Goal: Information Seeking & Learning: Check status

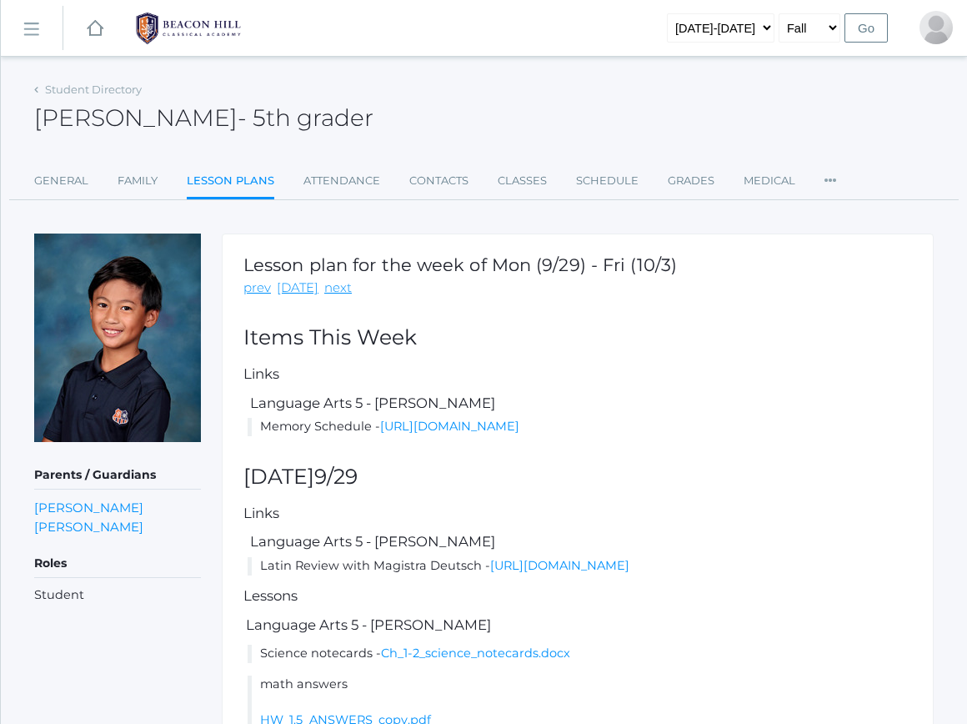
scroll to position [1121, 0]
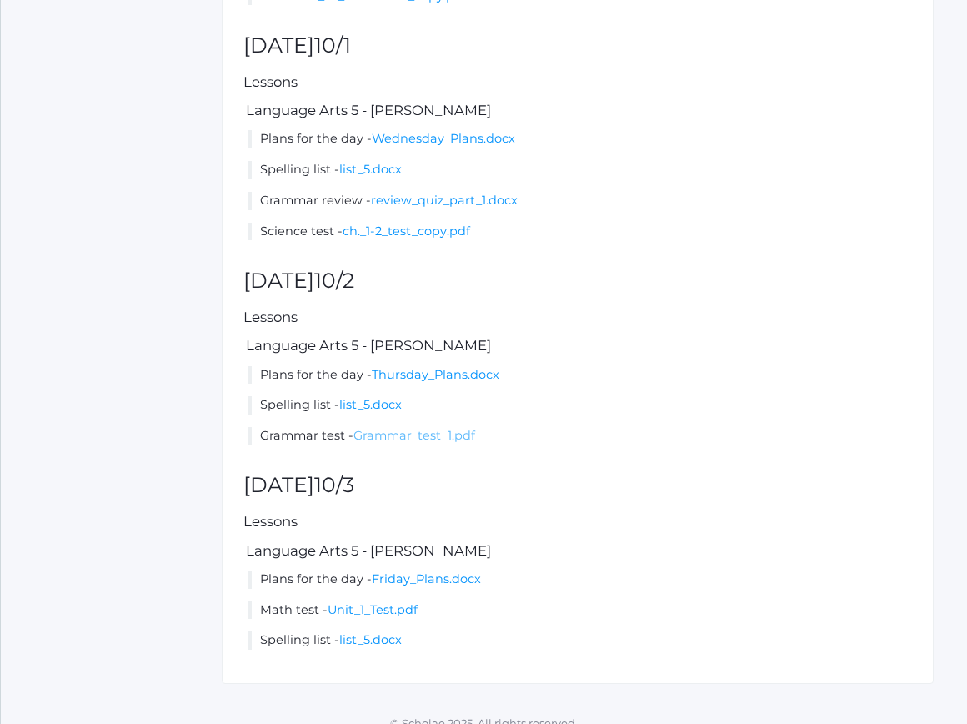
click at [441, 443] on link "Grammar_test_1.pdf" at bounding box center [415, 435] width 122 height 15
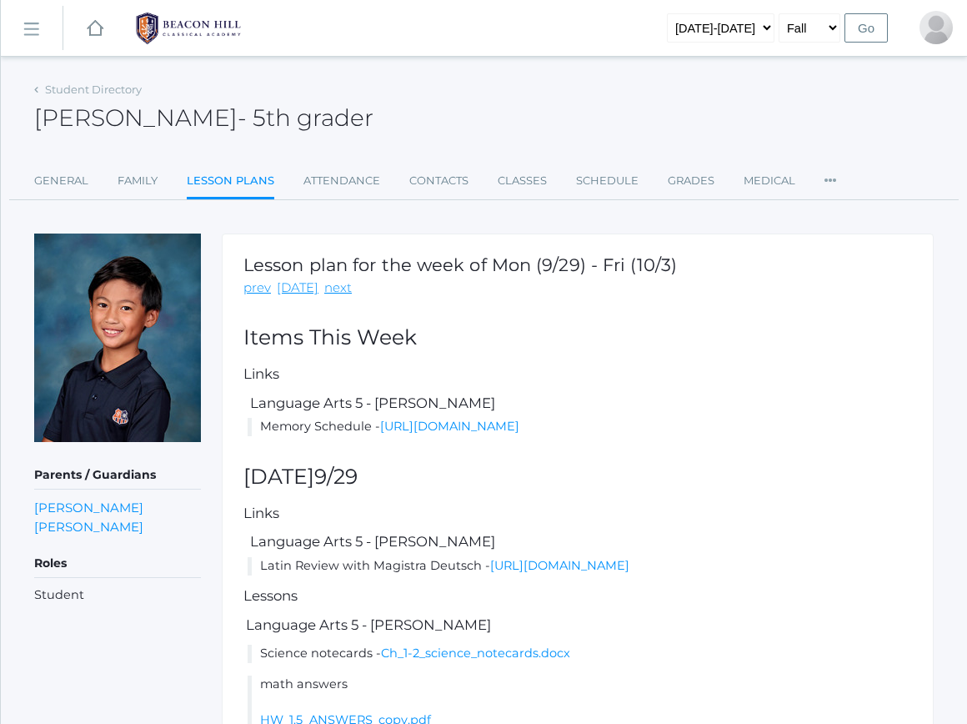
scroll to position [0, 0]
click at [690, 182] on link "Grades" at bounding box center [691, 180] width 47 height 33
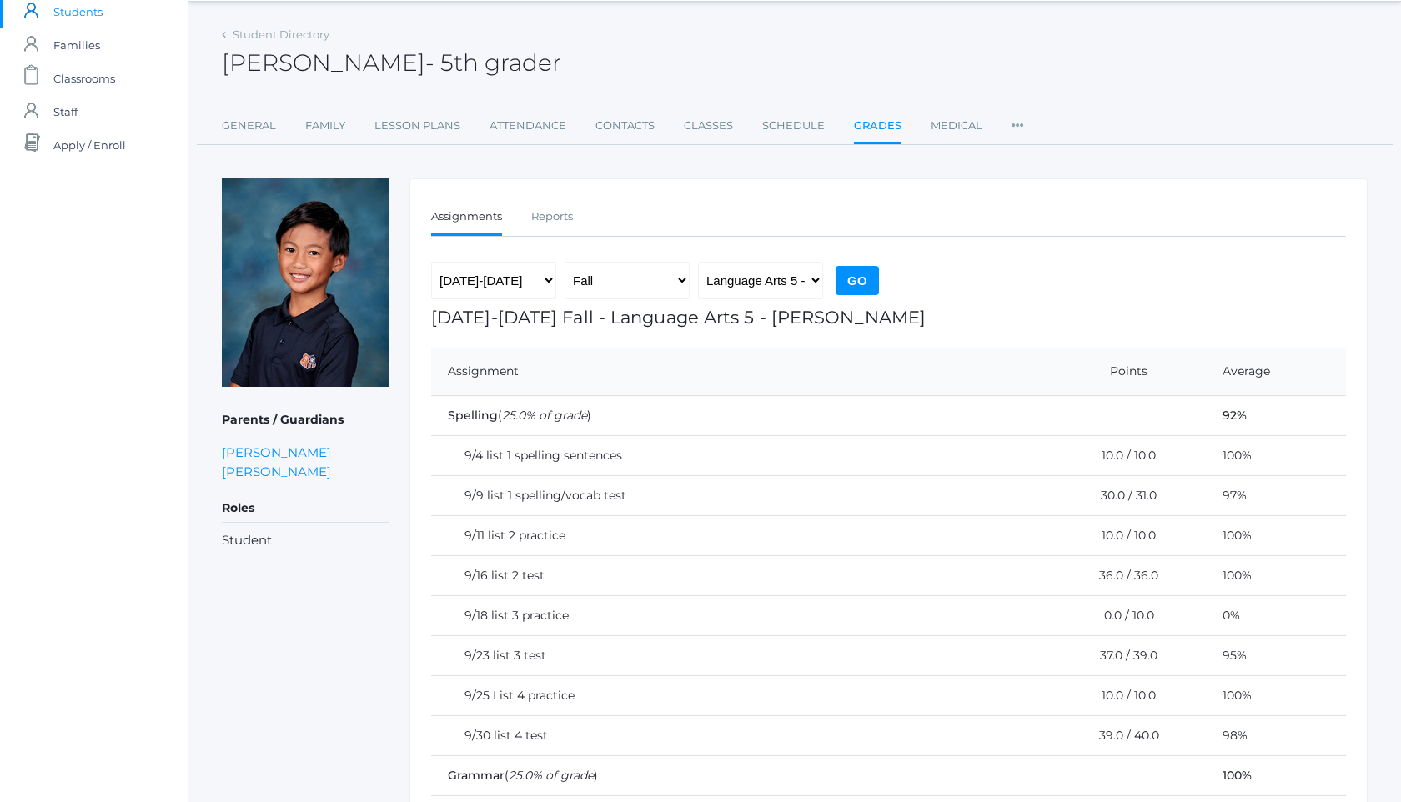
scroll to position [44, 0]
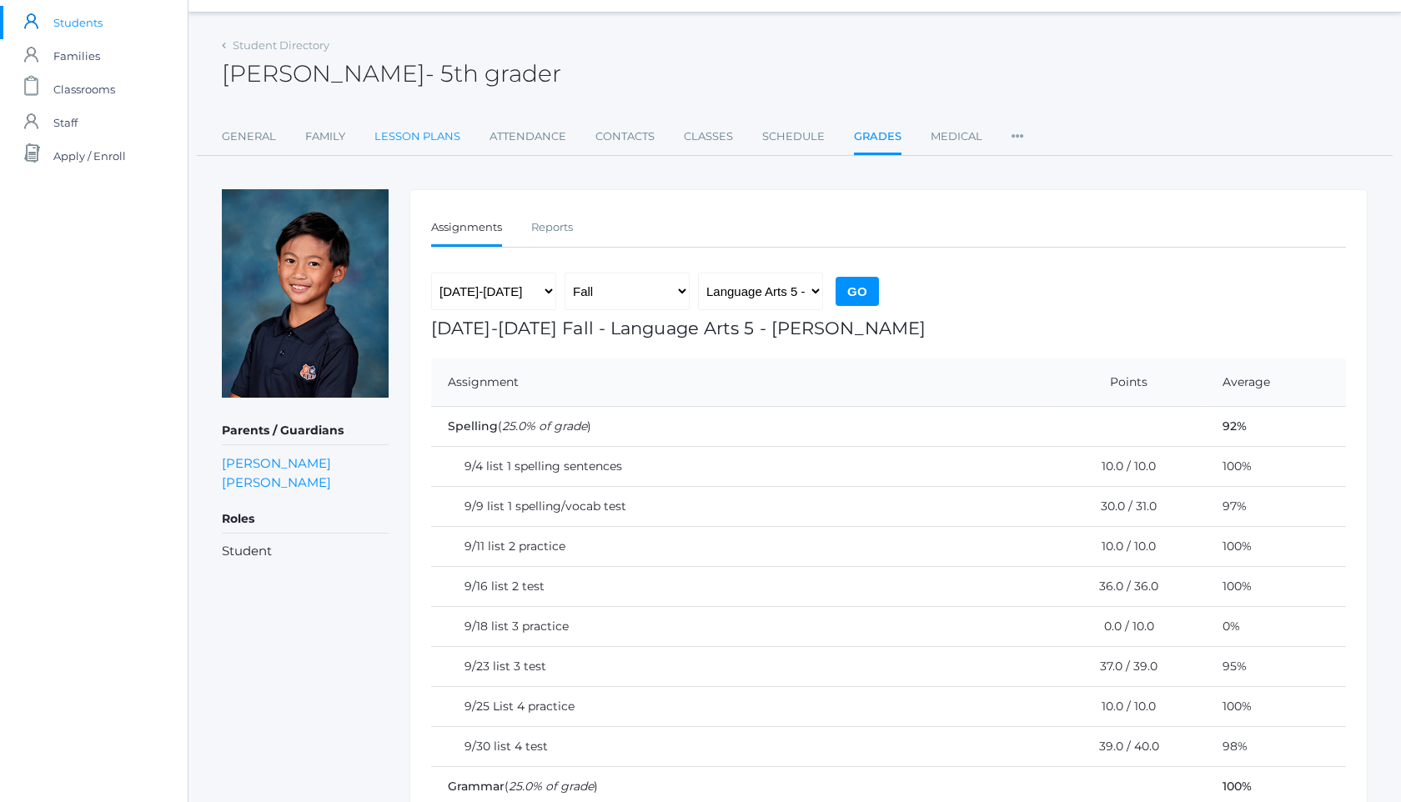
click at [428, 138] on link "Lesson Plans" at bounding box center [417, 136] width 86 height 33
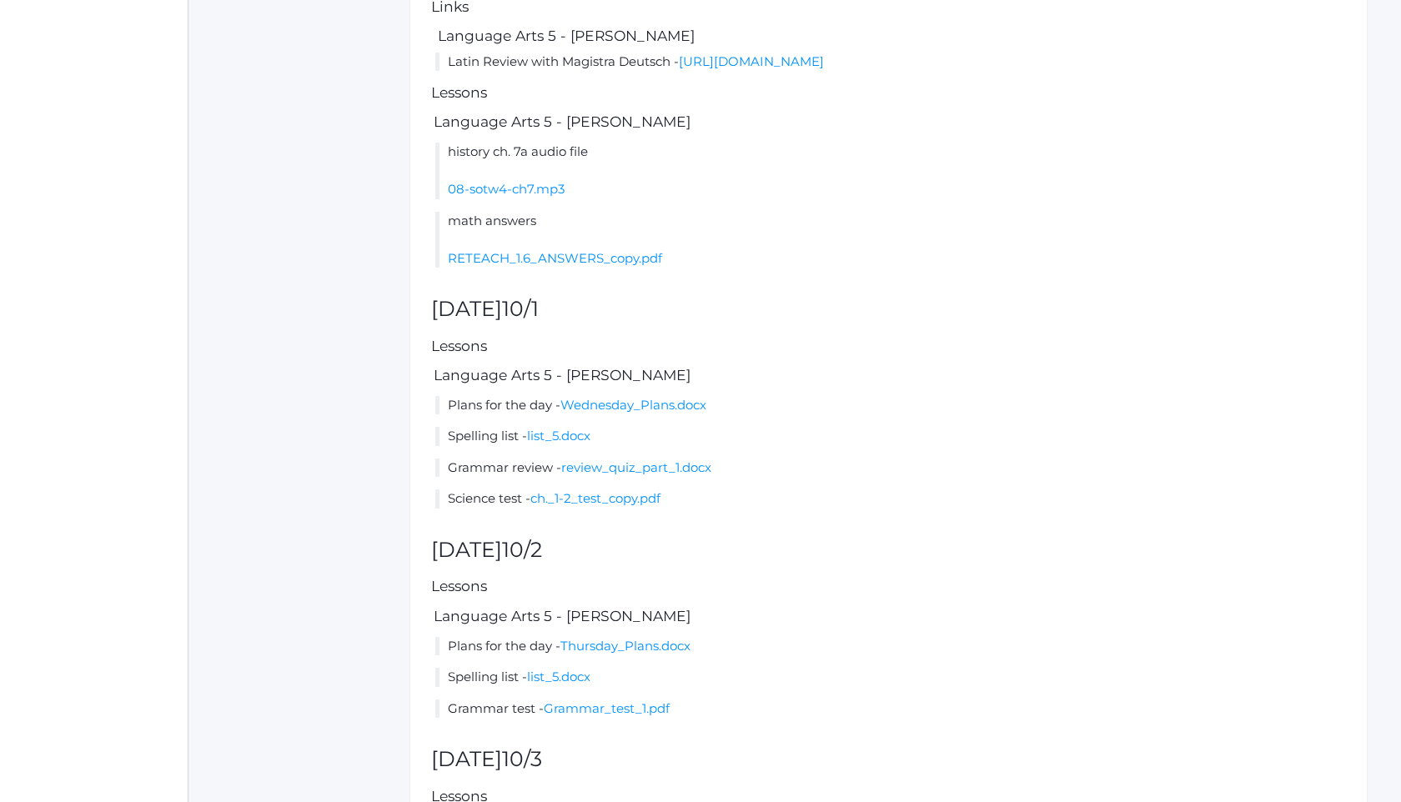
scroll to position [901, 0]
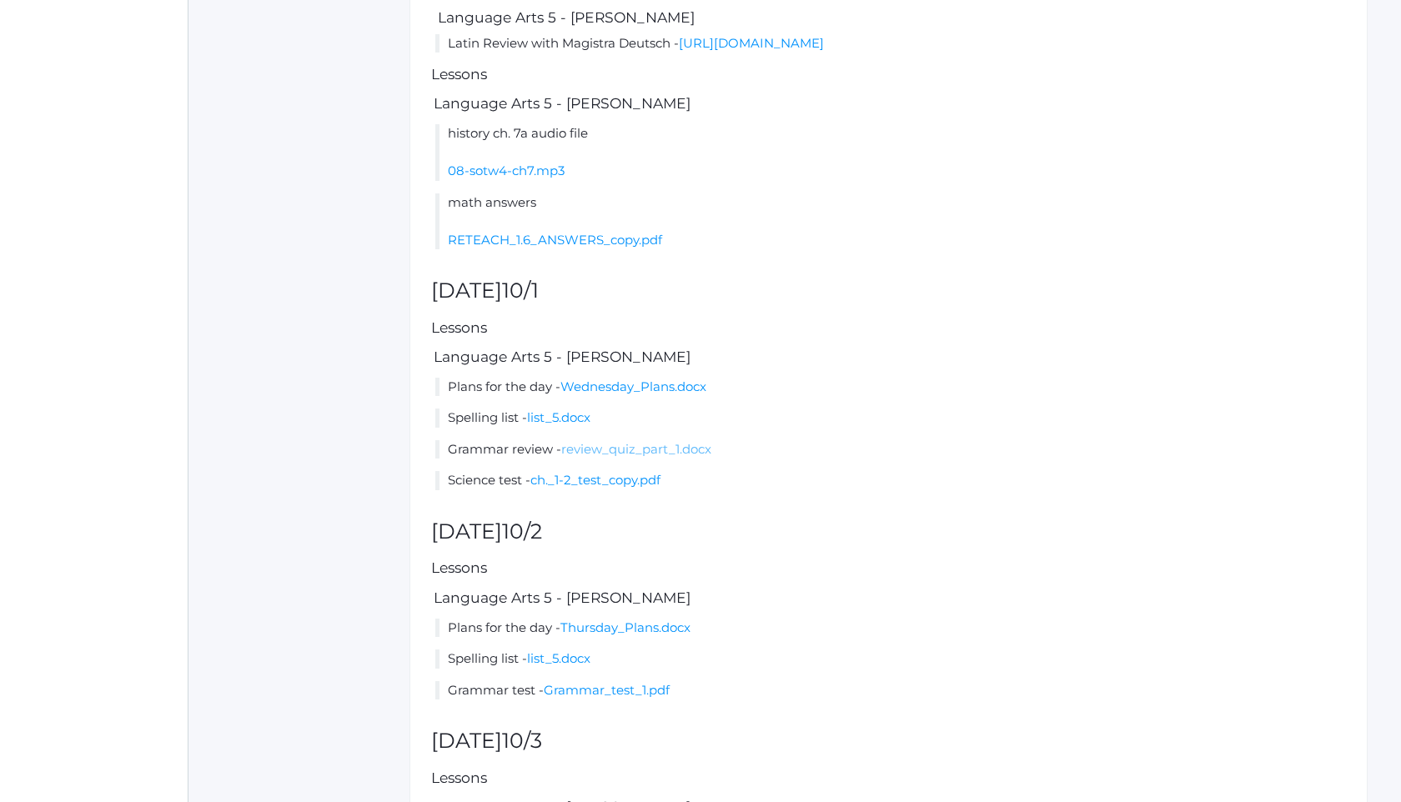
click at [617, 457] on link "review_quiz_part_1.docx" at bounding box center [636, 449] width 150 height 16
click at [966, 23] on div "Lesson plan for the week of Mon (9/29) - Fri (10/3) prev today next Items This …" at bounding box center [888, 182] width 958 height 1698
click at [966, 293] on div "Lesson plan for the week of Mon (9/29) - Fri (10/3) prev today next Items This …" at bounding box center [888, 182] width 958 height 1698
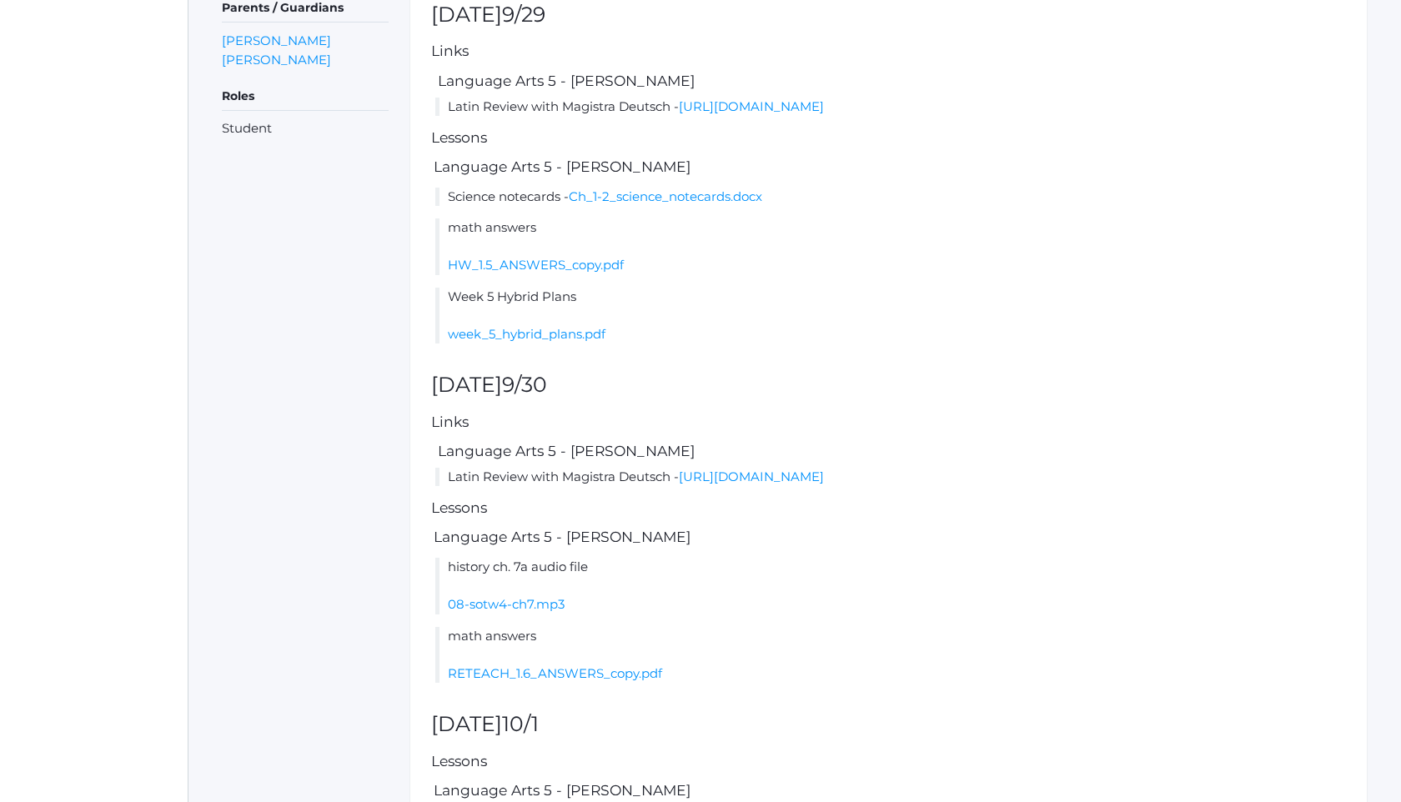
scroll to position [0, 0]
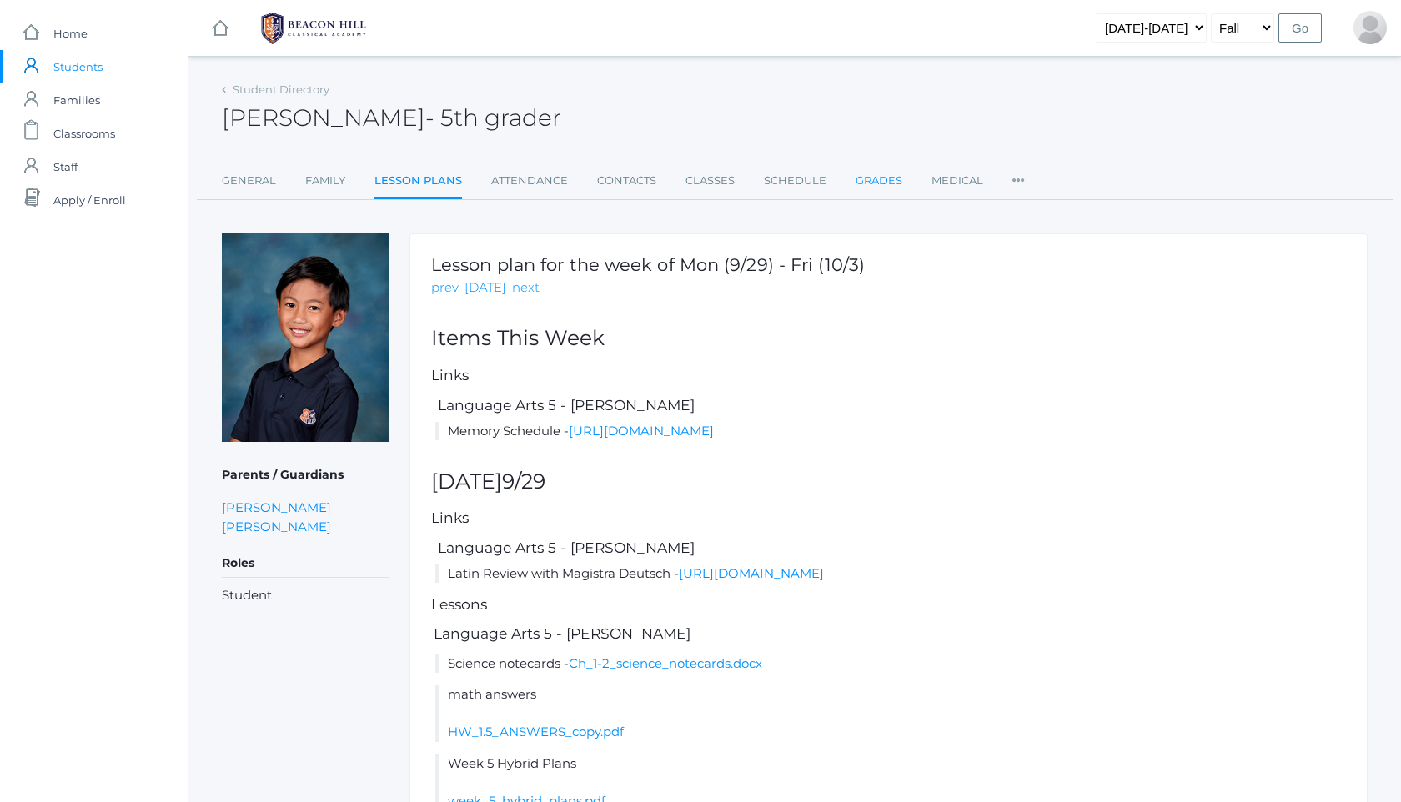
click at [885, 180] on link "Grades" at bounding box center [878, 180] width 47 height 33
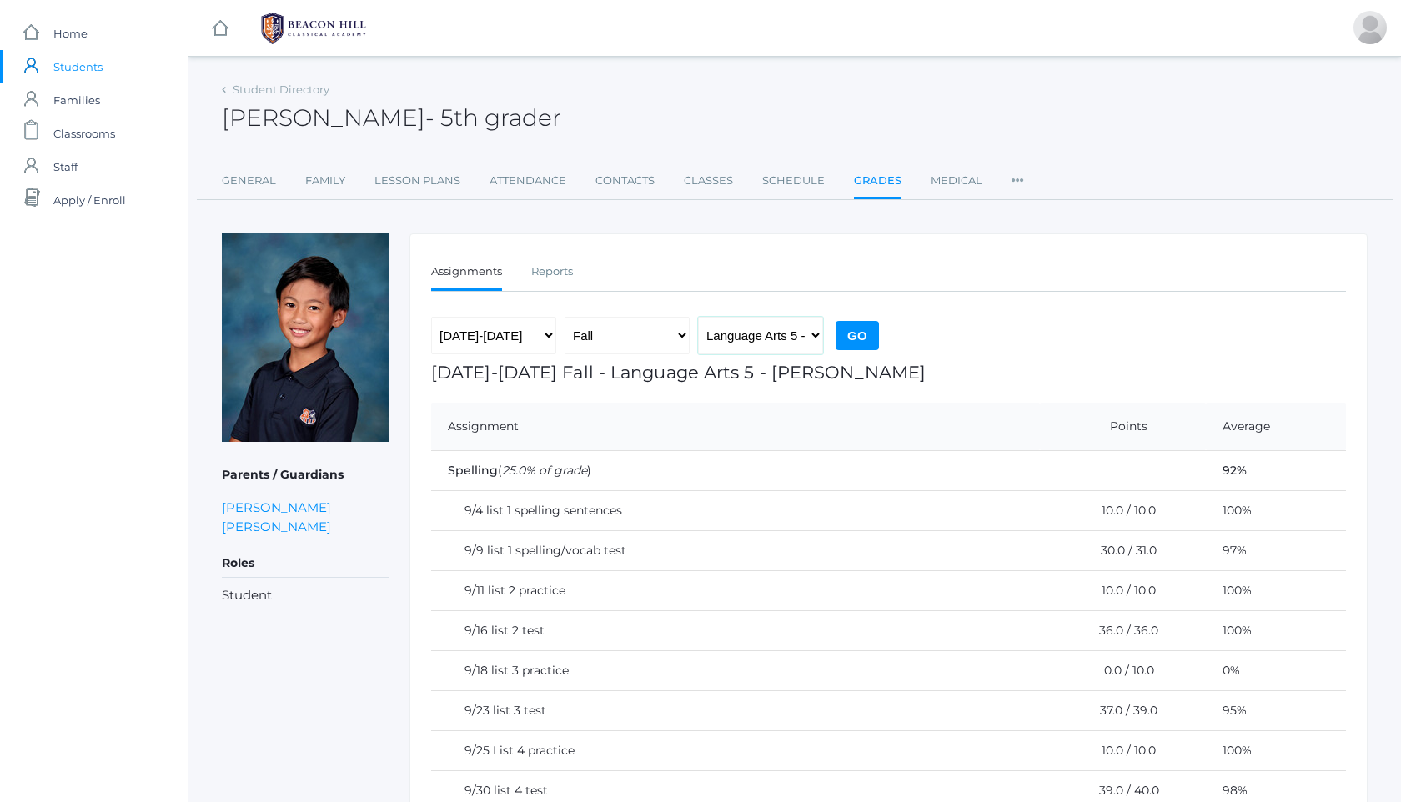
click at [805, 343] on select "Language Arts 5 - Salazar Latin 5 - Salazar Mathematics 5 - Salazar Science 5 -…" at bounding box center [760, 336] width 125 height 38
select select "1971"
click at [846, 340] on input "Go" at bounding box center [856, 335] width 43 height 29
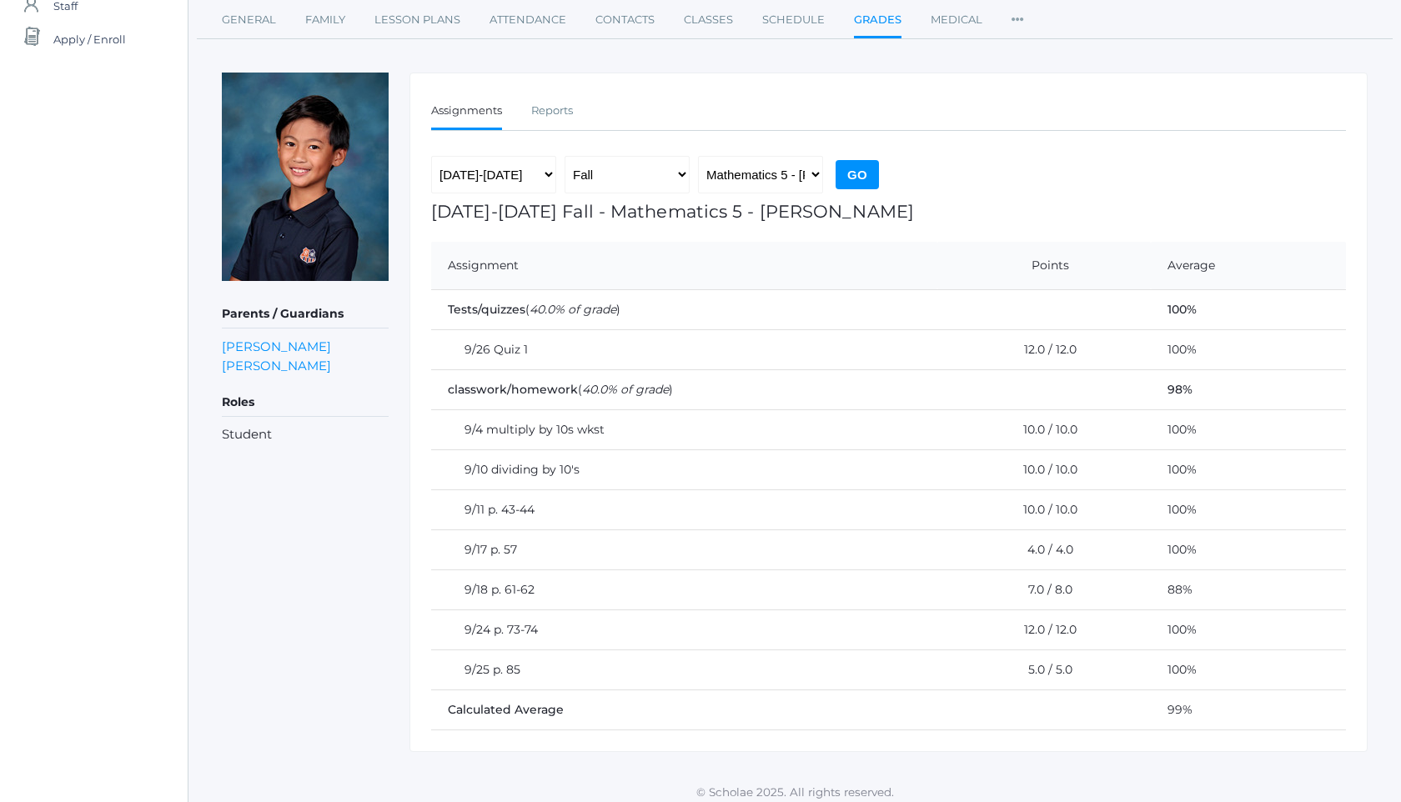
scroll to position [171, 0]
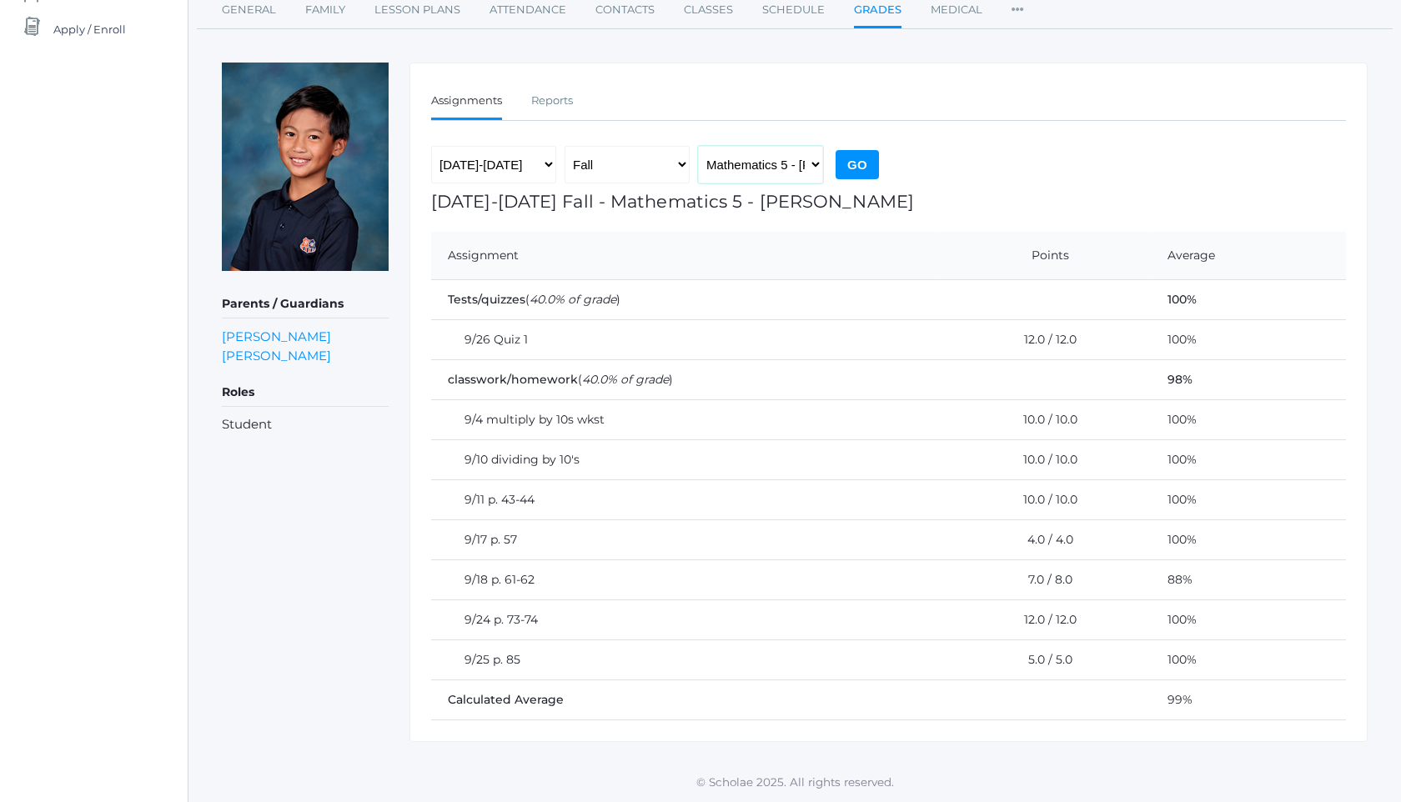
click at [790, 171] on select "Language Arts 5 - [PERSON_NAME] Latin 5 - [PERSON_NAME] Mathematics 5 - [PERSON…" at bounding box center [760, 165] width 125 height 38
select select "1966"
click at [873, 158] on input "Go" at bounding box center [856, 164] width 43 height 29
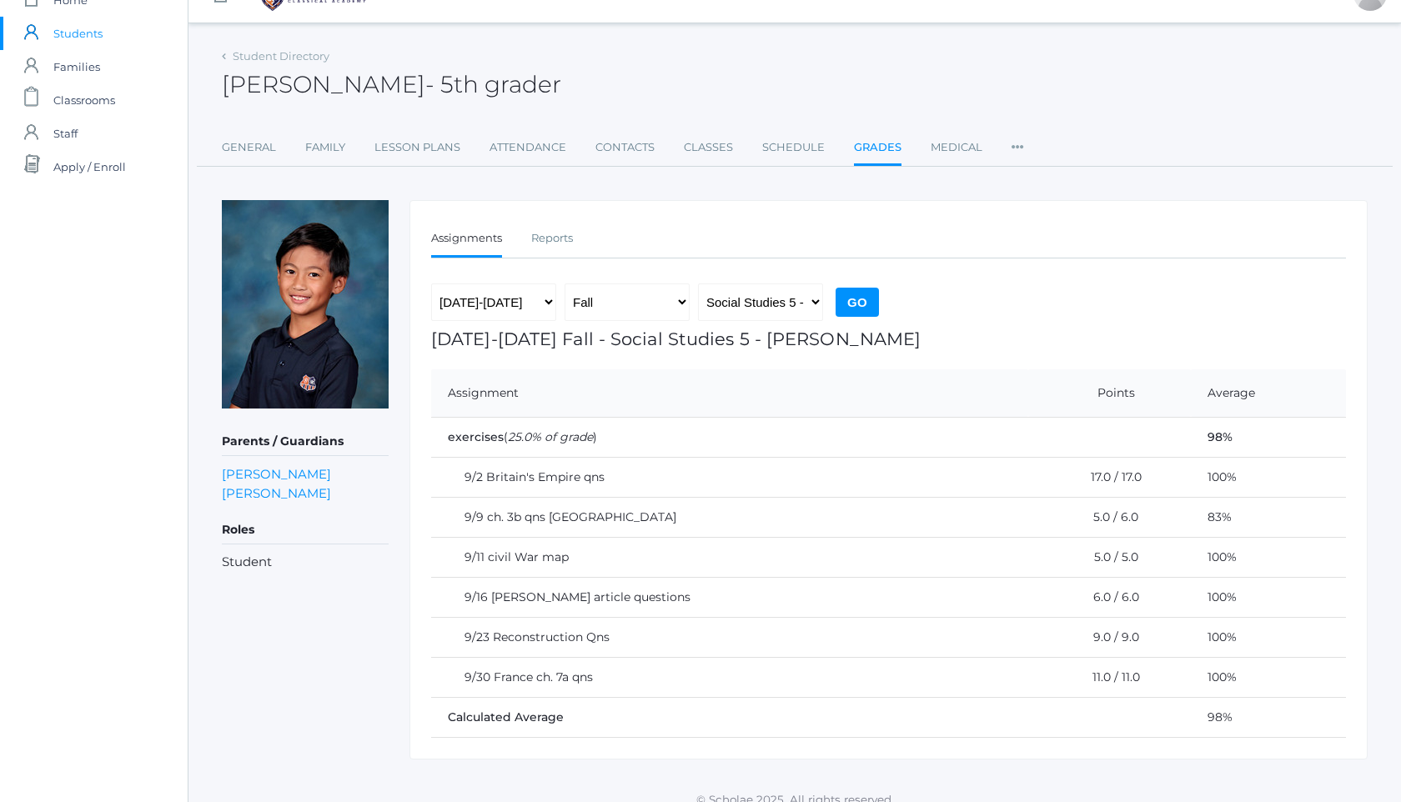
scroll to position [51, 0]
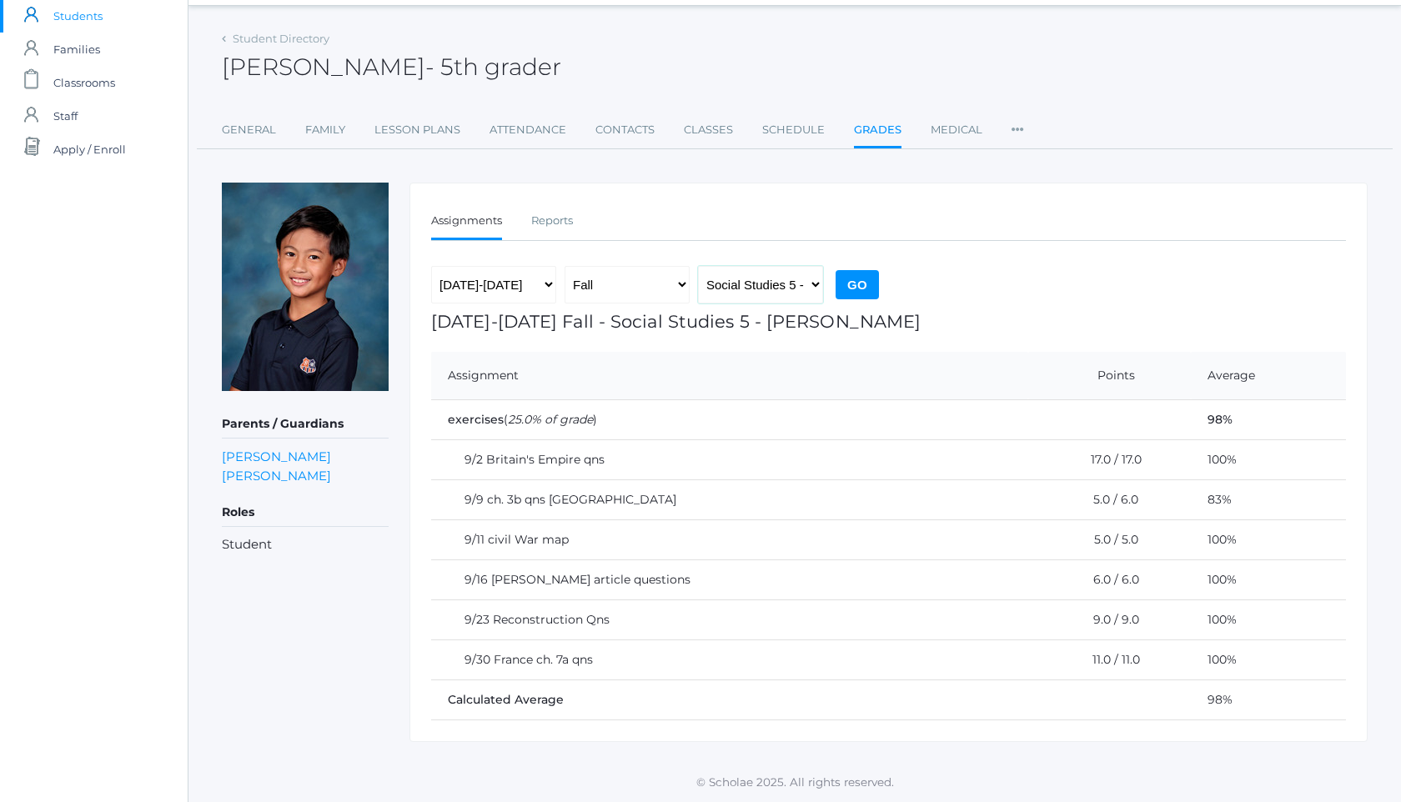
click at [772, 268] on select "Language Arts 5 - [PERSON_NAME] Latin 5 - [PERSON_NAME] Mathematics 5 - [PERSON…" at bounding box center [760, 285] width 125 height 38
select select "2226"
click at [841, 280] on input "Go" at bounding box center [856, 284] width 43 height 29
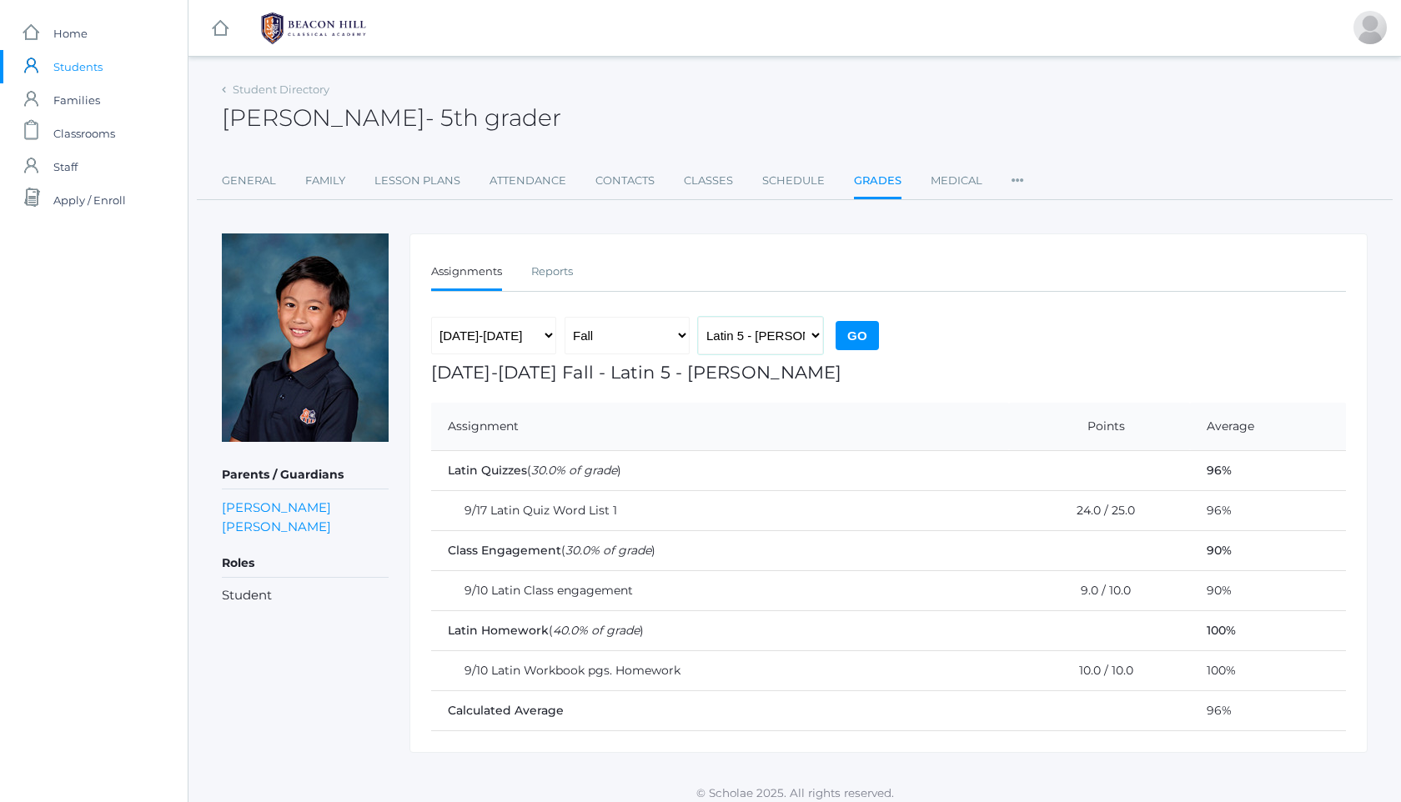
click at [786, 339] on select "Language Arts 5 - [PERSON_NAME] Latin 5 - [PERSON_NAME] Mathematics 5 - [PERSON…" at bounding box center [760, 336] width 125 height 38
select select "1965"
click at [859, 330] on input "Go" at bounding box center [856, 335] width 43 height 29
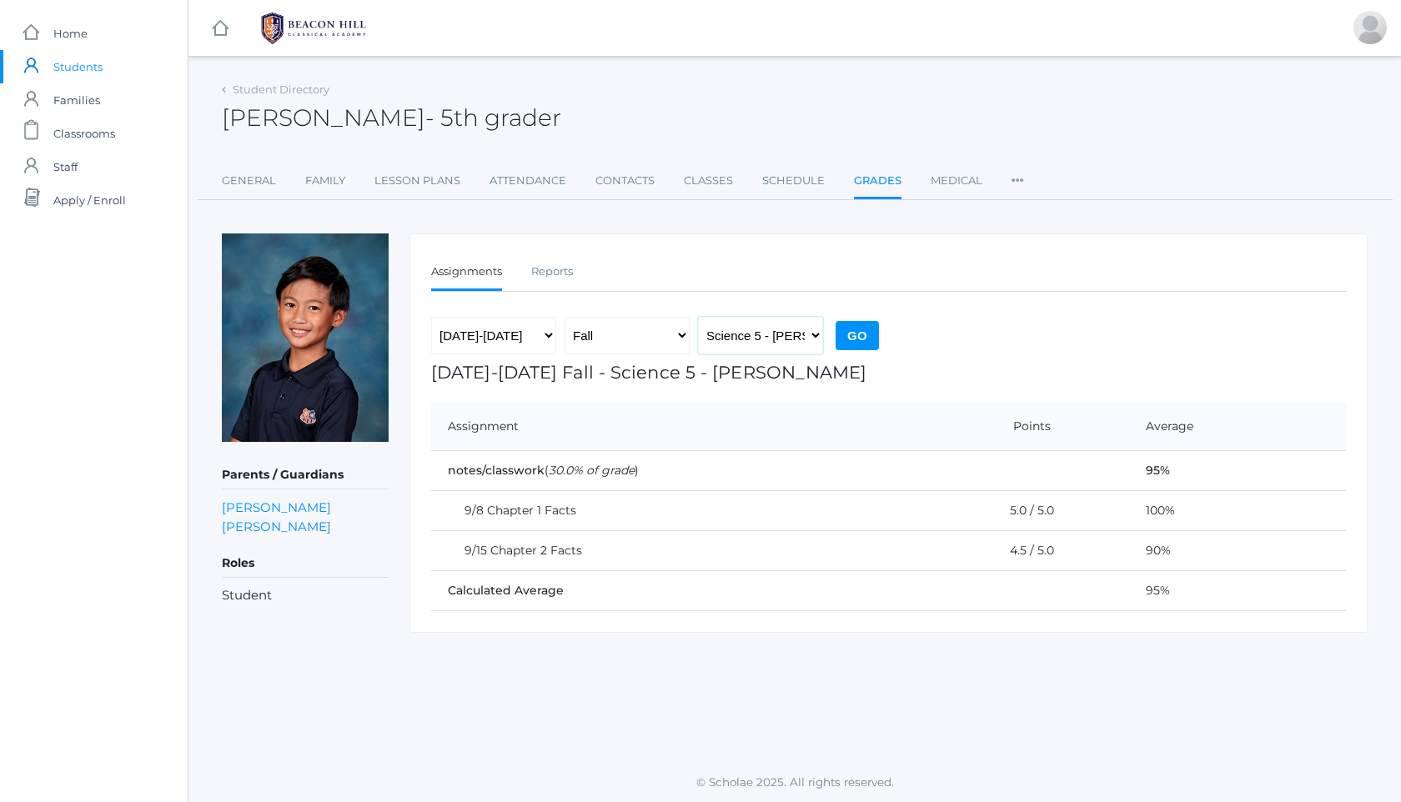
click at [803, 319] on select "Language Arts 5 - [PERSON_NAME] Latin 5 - [PERSON_NAME] Mathematics 5 - [PERSON…" at bounding box center [760, 336] width 125 height 38
click at [782, 334] on select "Language Arts 5 - [PERSON_NAME] Latin 5 - [PERSON_NAME] Mathematics 5 - [PERSON…" at bounding box center [760, 336] width 125 height 38
select select "2226"
click at [865, 354] on div "2019-2020 2020-2021 2021-2022 2022-2023 2023-2024 2024-2025 2025-2026 Fall Spri…" at bounding box center [657, 340] width 452 height 46
click at [865, 341] on input "Go" at bounding box center [856, 335] width 43 height 29
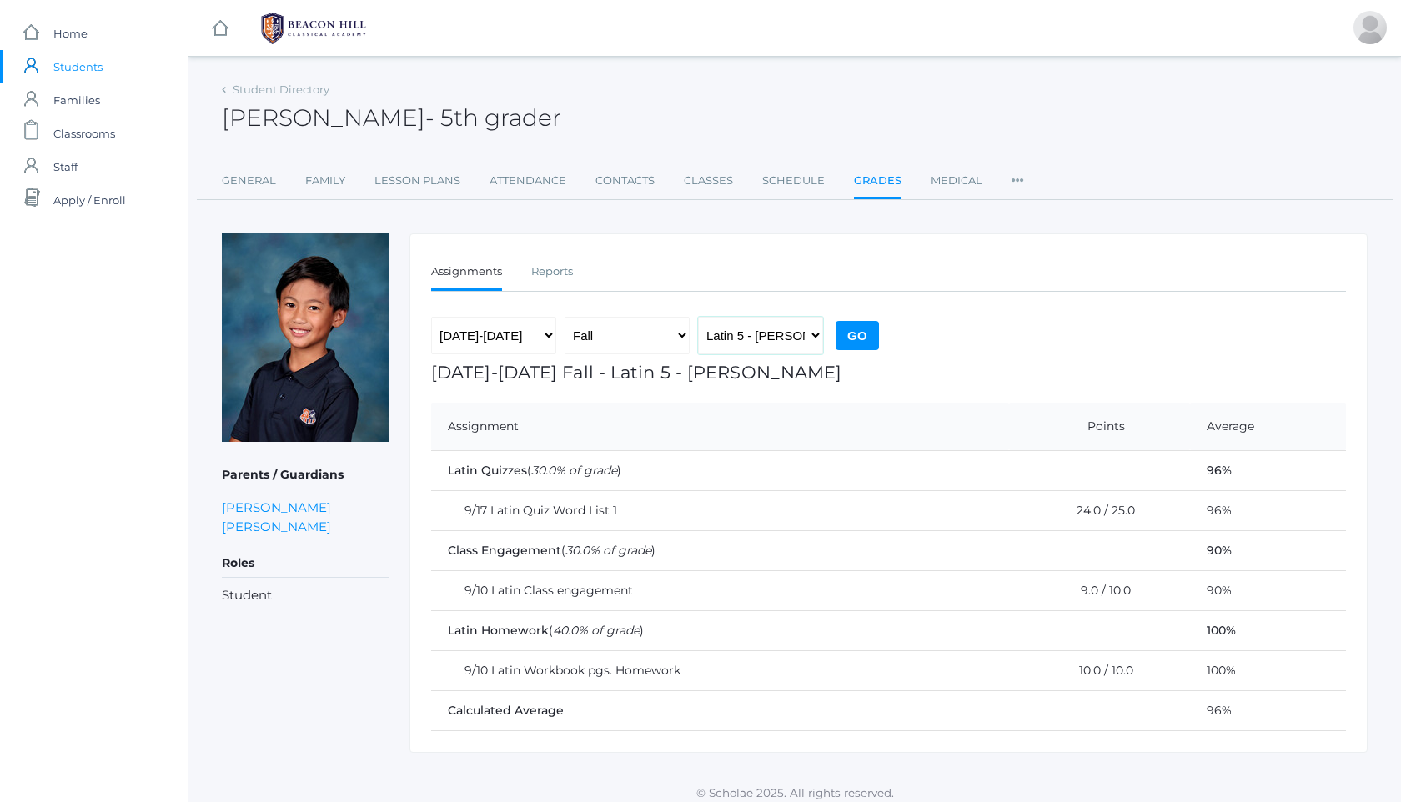
click at [799, 340] on select "Language Arts 5 - [PERSON_NAME] Latin 5 - [PERSON_NAME] Mathematics 5 - [PERSON…" at bounding box center [760, 336] width 125 height 38
select select "1967"
click at [865, 343] on input "Go" at bounding box center [856, 335] width 43 height 29
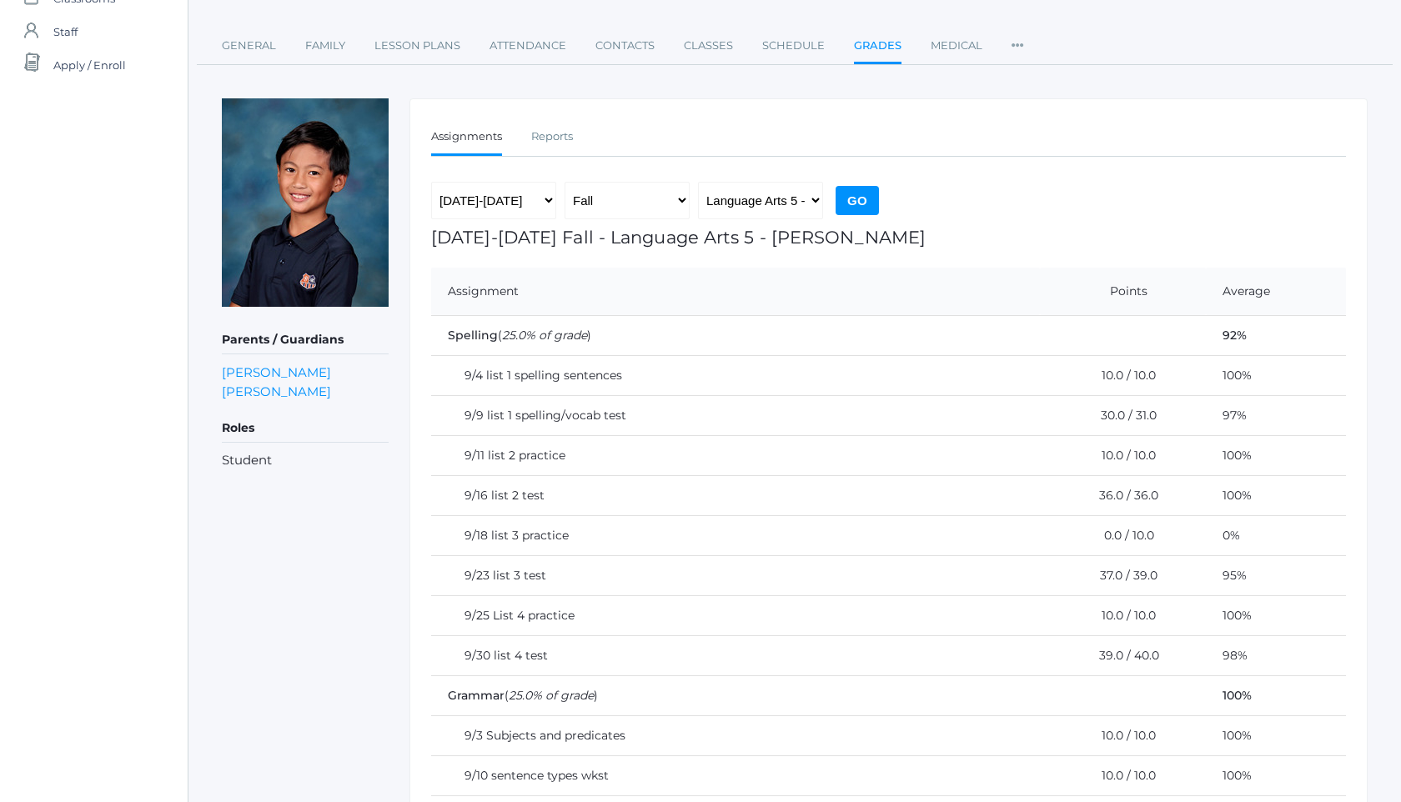
scroll to position [118, 0]
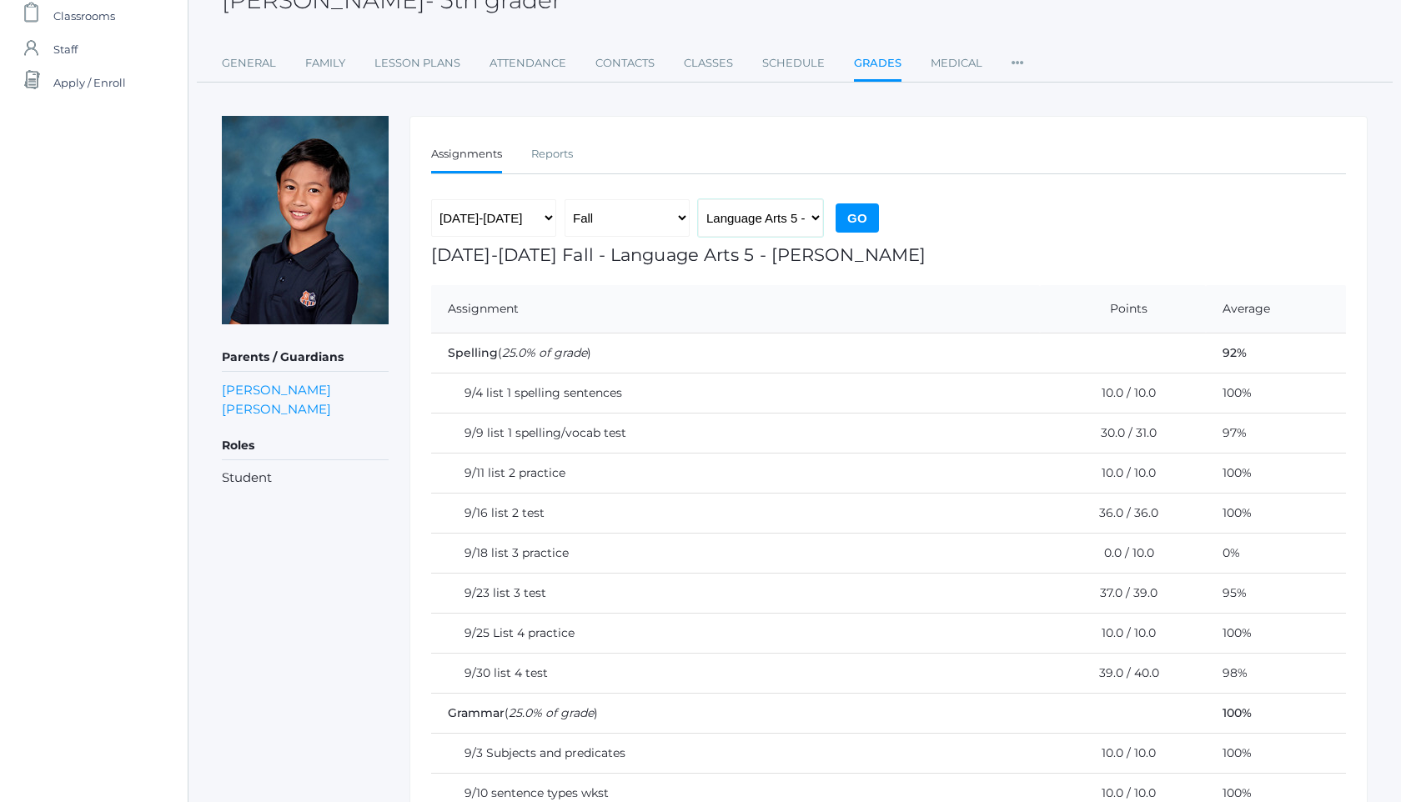
click at [785, 216] on select "Language Arts 5 - [PERSON_NAME] Latin 5 - [PERSON_NAME] Mathematics 5 - [PERSON…" at bounding box center [760, 218] width 125 height 38
select select "1971"
click at [860, 225] on input "Go" at bounding box center [856, 217] width 43 height 29
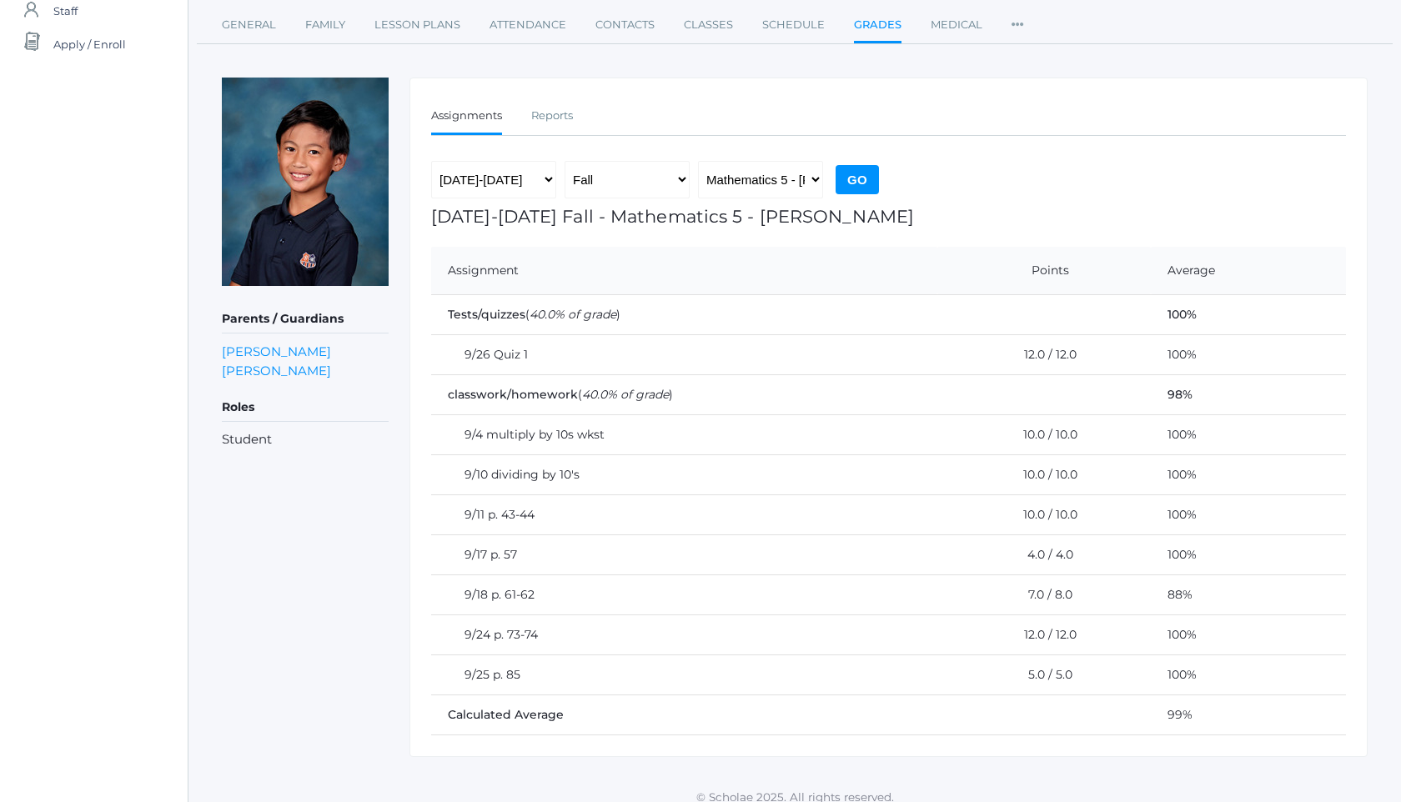
scroll to position [171, 0]
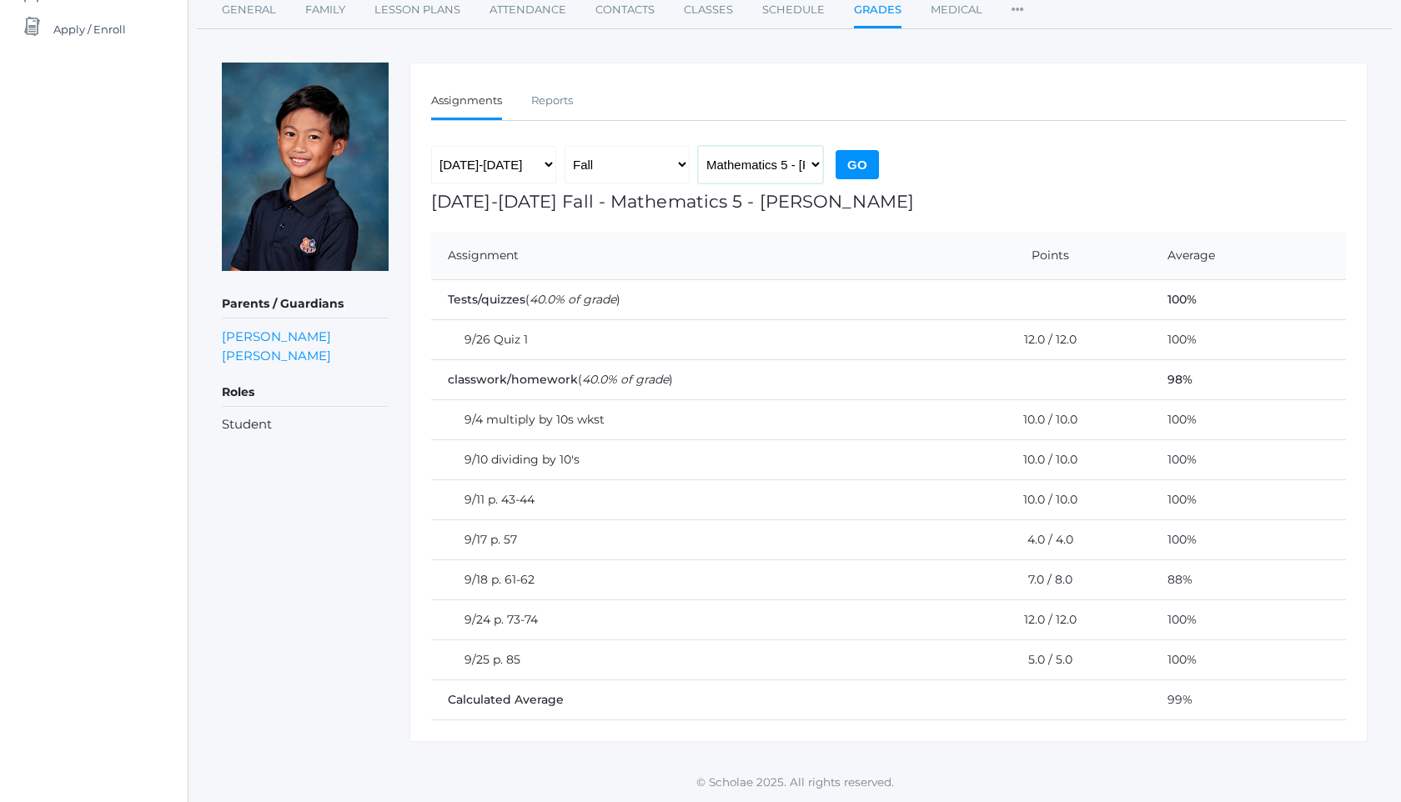
click at [736, 163] on select "Language Arts 5 - [PERSON_NAME] Latin 5 - [PERSON_NAME] Mathematics 5 - [PERSON…" at bounding box center [760, 165] width 125 height 38
select select "1965"
click at [868, 156] on input "Go" at bounding box center [856, 164] width 43 height 29
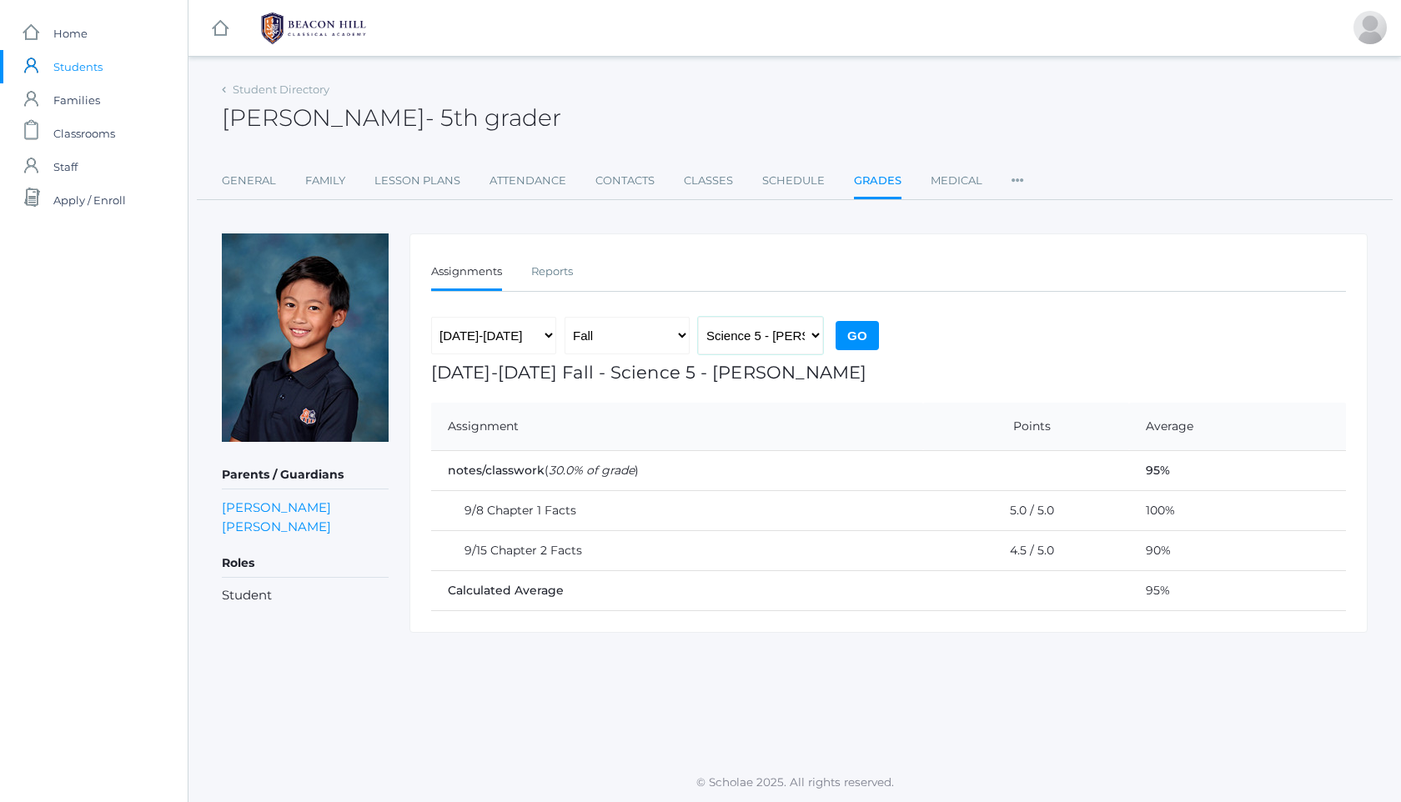
click at [787, 332] on select "Language Arts 5 - [PERSON_NAME] Latin 5 - [PERSON_NAME] Mathematics 5 - [PERSON…" at bounding box center [760, 336] width 125 height 38
select select "1966"
click at [864, 334] on input "Go" at bounding box center [856, 335] width 43 height 29
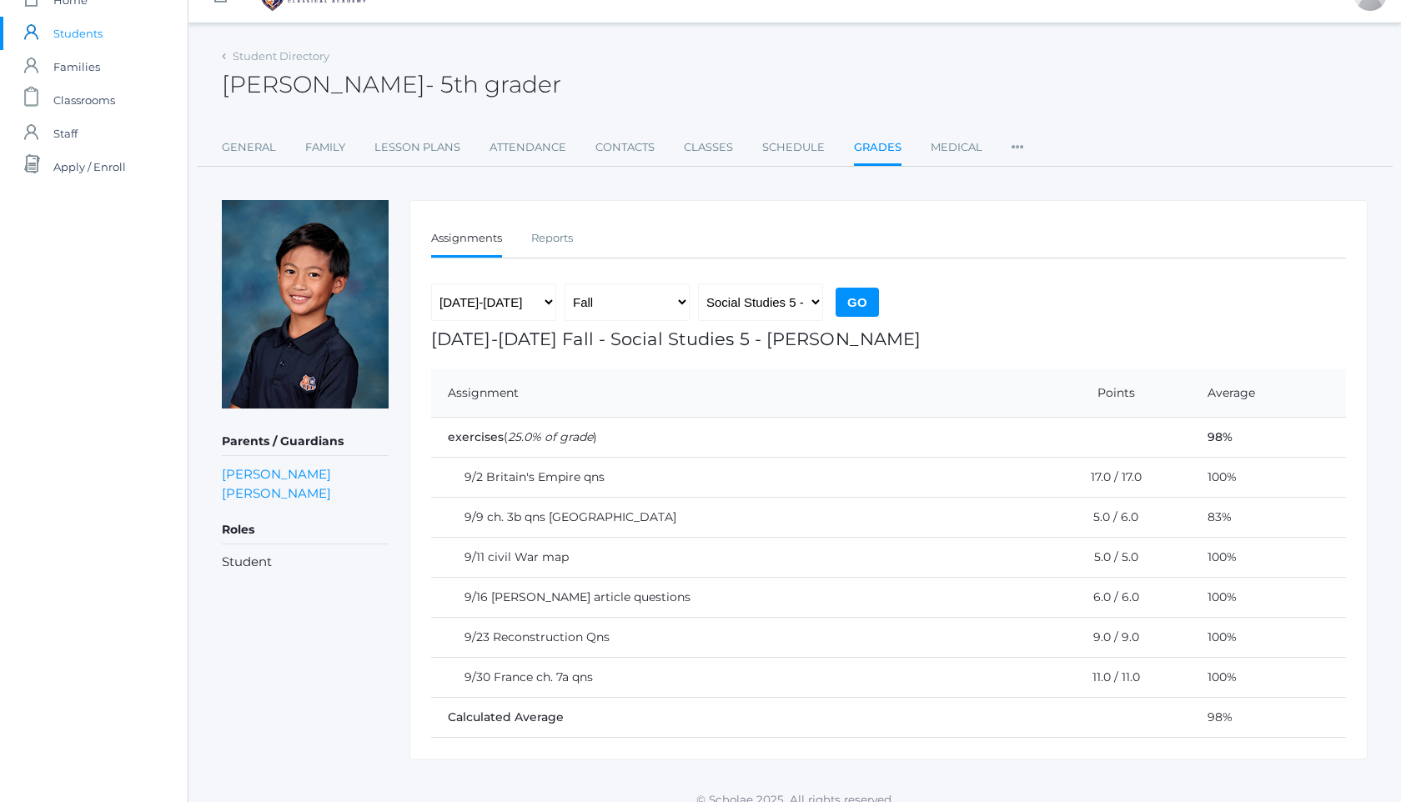
scroll to position [51, 0]
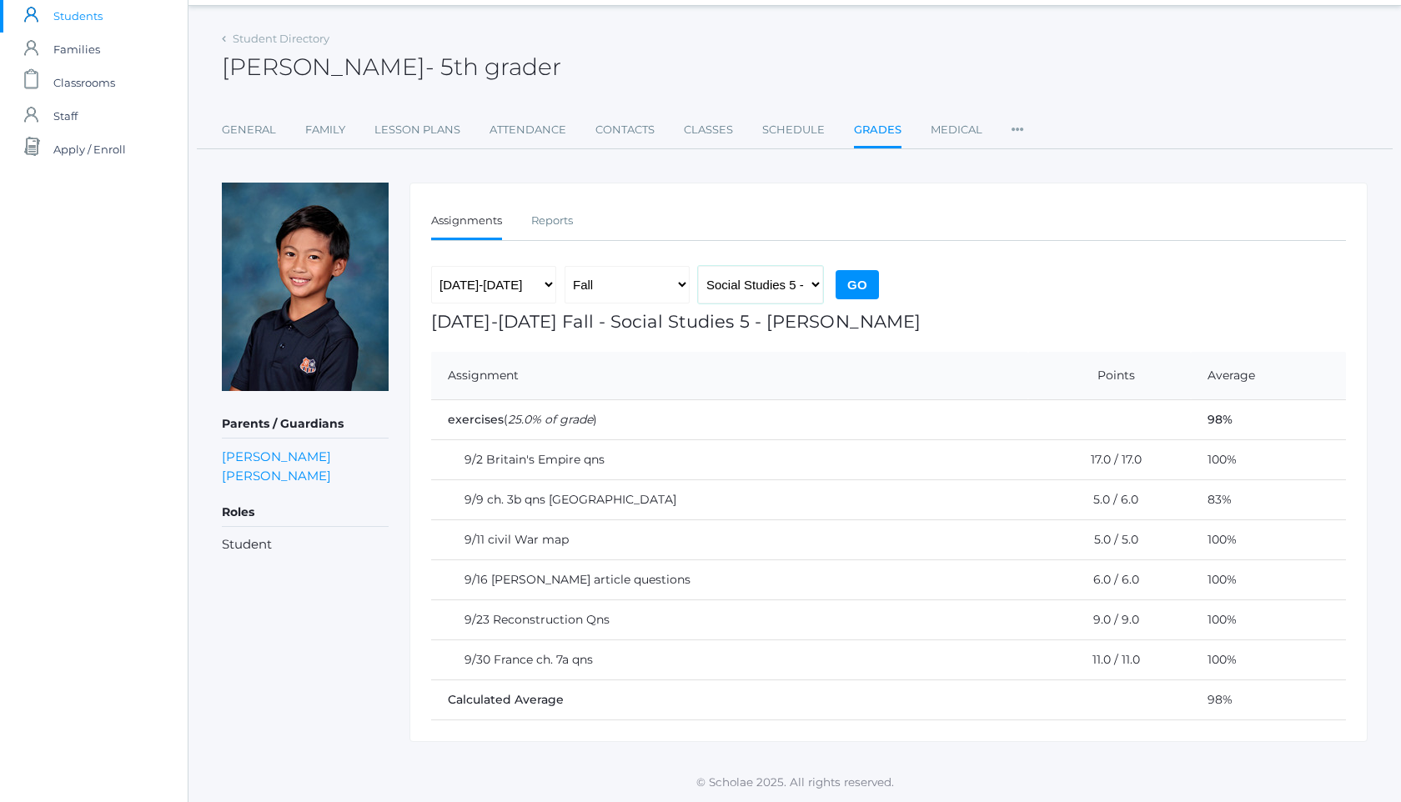
click at [792, 287] on select "Language Arts 5 - [PERSON_NAME] Latin 5 - [PERSON_NAME] Mathematics 5 - [PERSON…" at bounding box center [760, 285] width 125 height 38
select select "1967"
click at [878, 273] on div "2019-2020 2020-2021 2021-2022 2022-2023 2023-2024 2024-2025 2025-2026 Fall Spri…" at bounding box center [657, 289] width 452 height 46
click at [865, 278] on input "Go" at bounding box center [856, 284] width 43 height 29
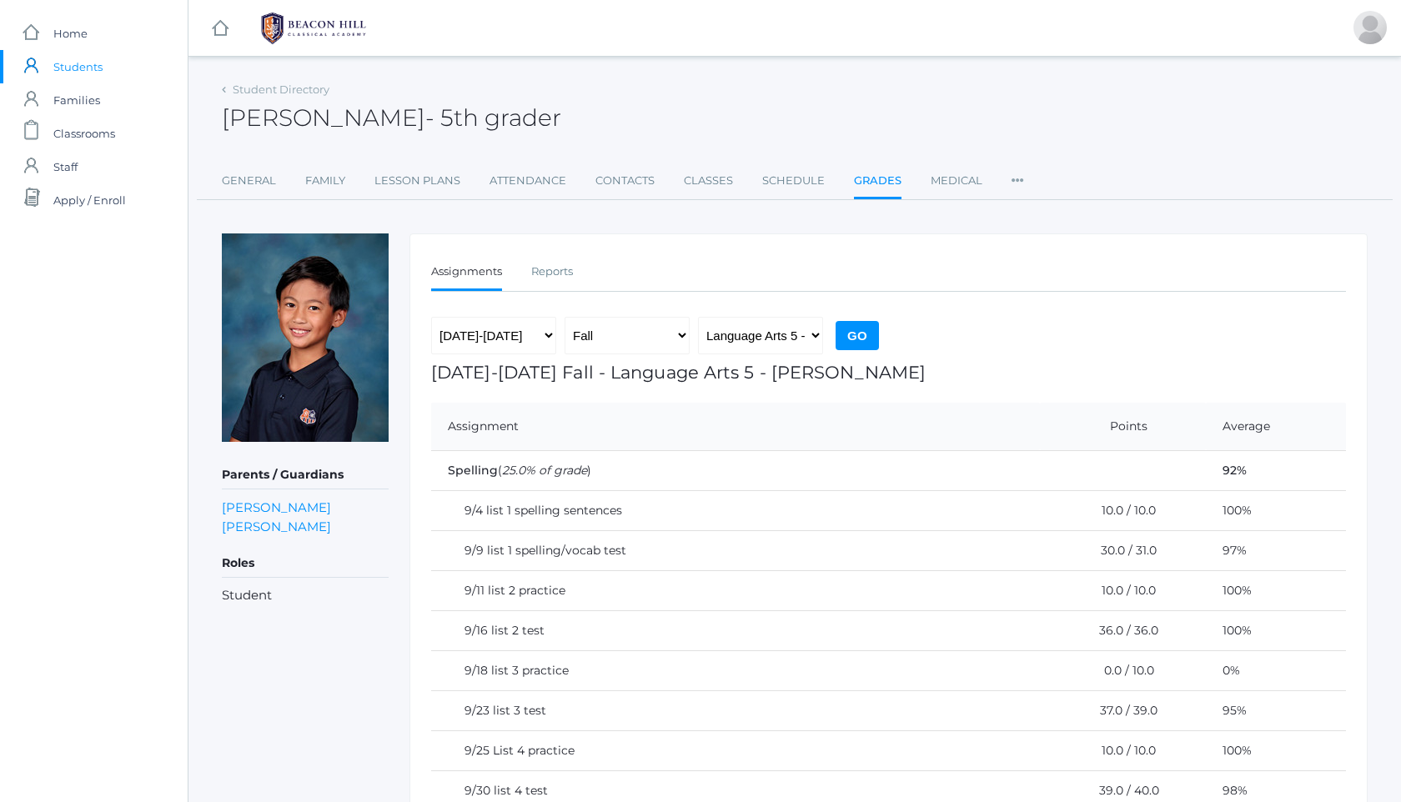
click at [331, 43] on img at bounding box center [313, 29] width 125 height 42
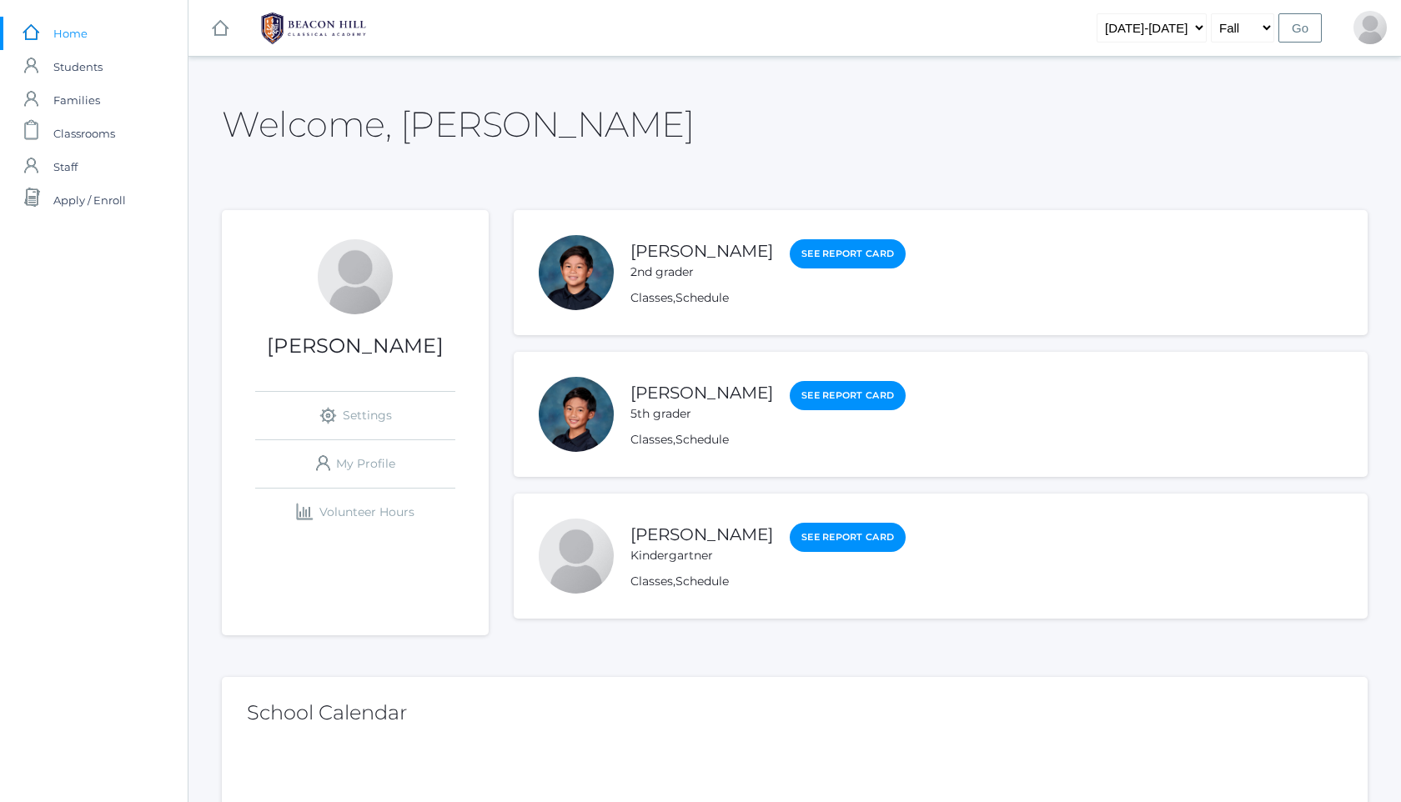
click at [702, 518] on li "Kailo Soratorio Kindergartner See Report Card Classes , Schedule" at bounding box center [941, 556] width 854 height 125
click at [702, 531] on link "Kailo Soratorio" at bounding box center [701, 534] width 143 height 21
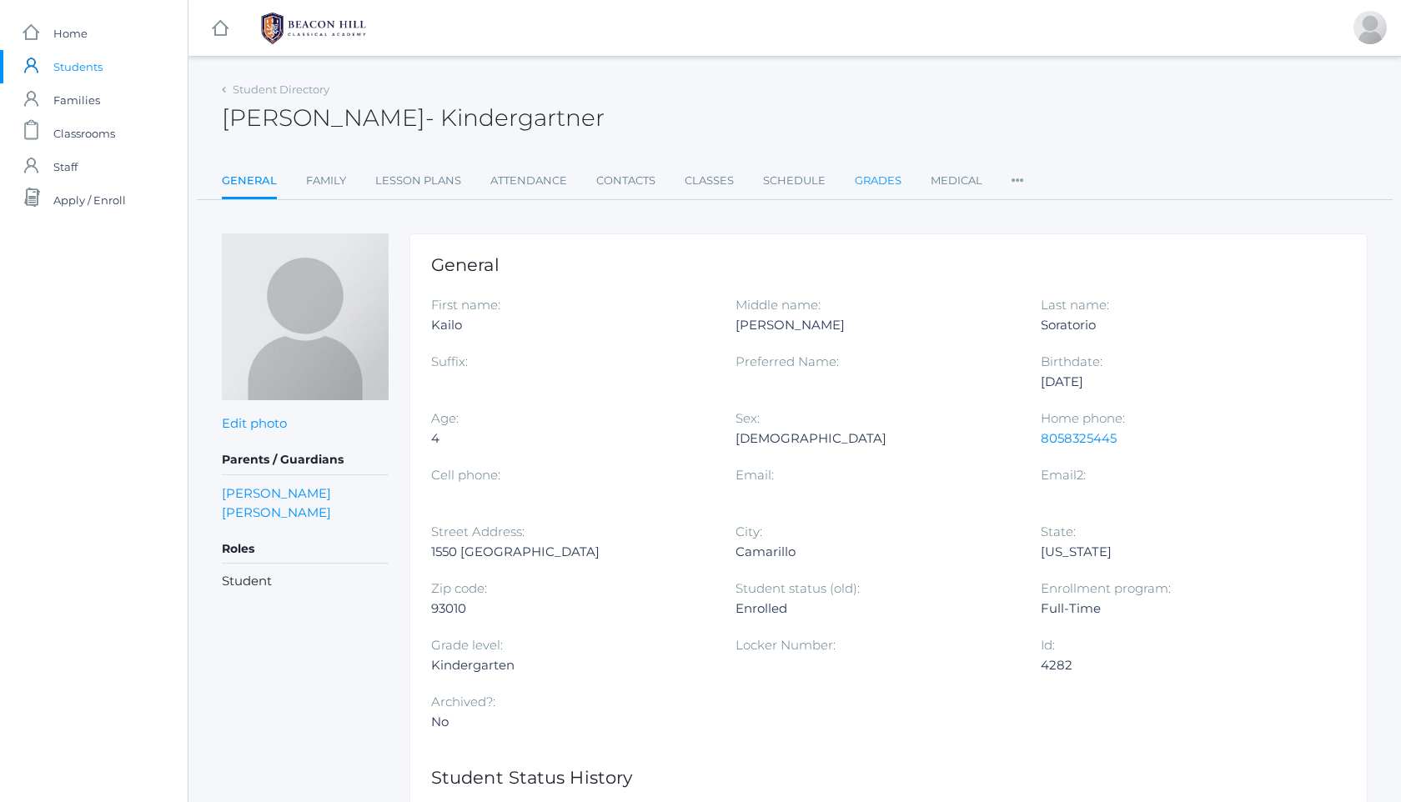
click at [855, 183] on link "Grades" at bounding box center [878, 180] width 47 height 33
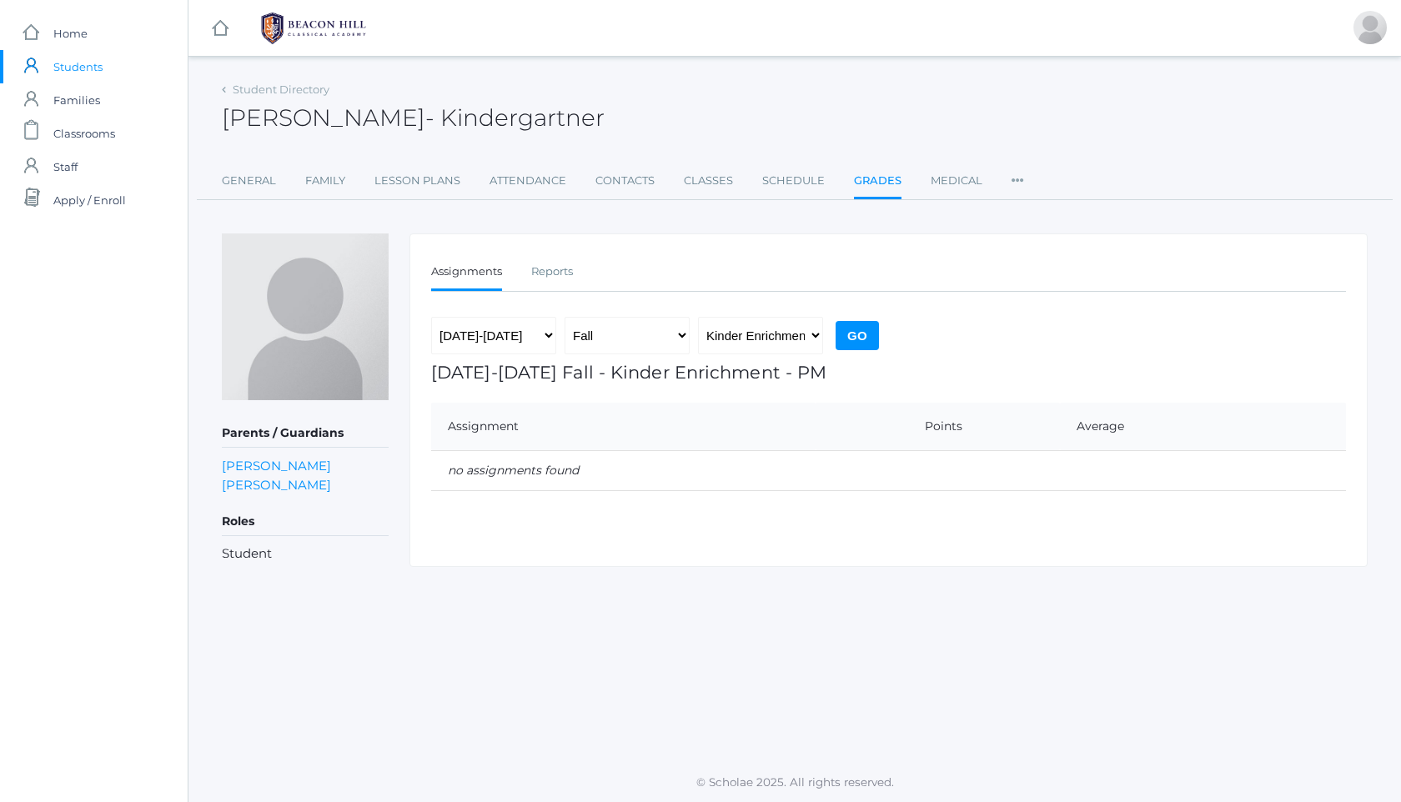
click at [319, 18] on img at bounding box center [313, 29] width 125 height 42
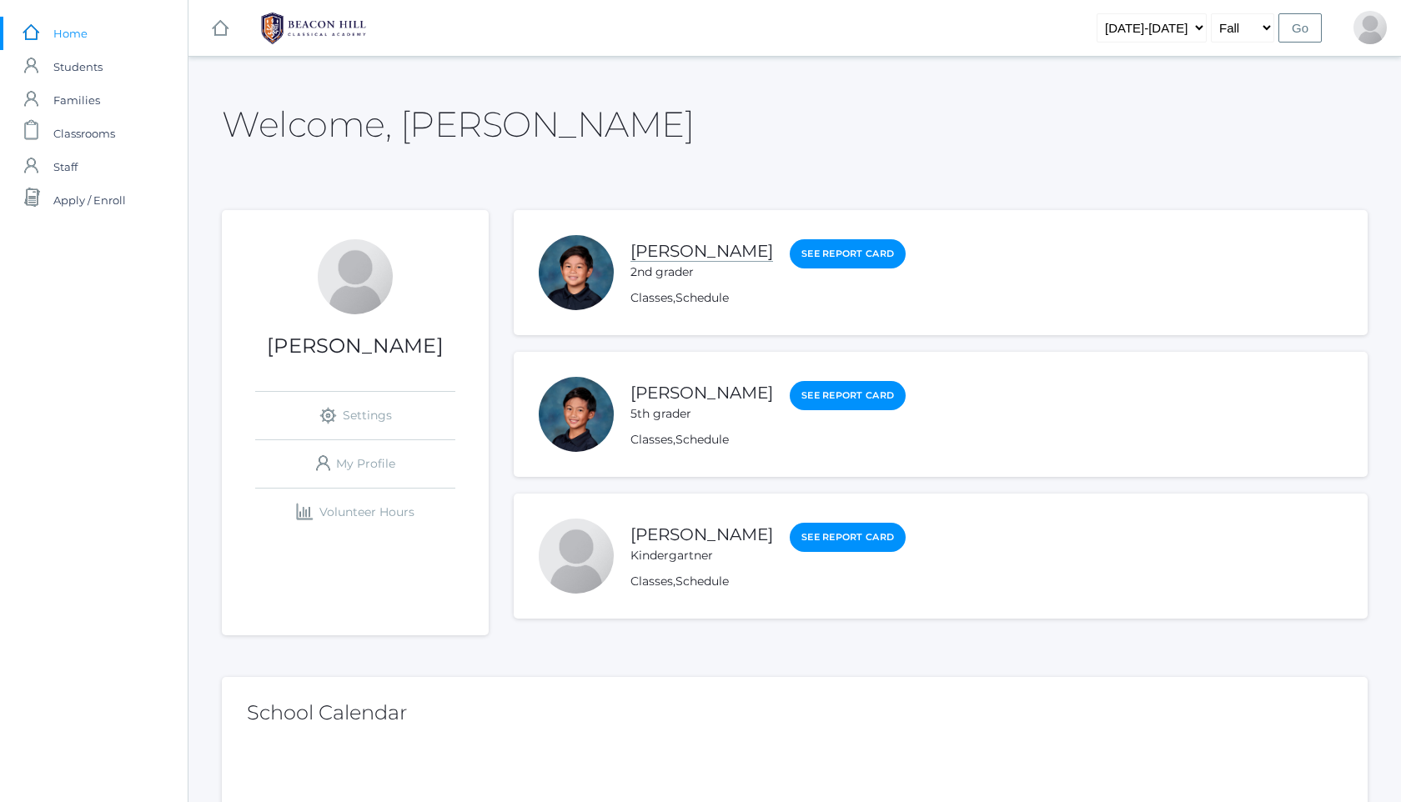
click at [689, 256] on link "[PERSON_NAME]" at bounding box center [701, 251] width 143 height 21
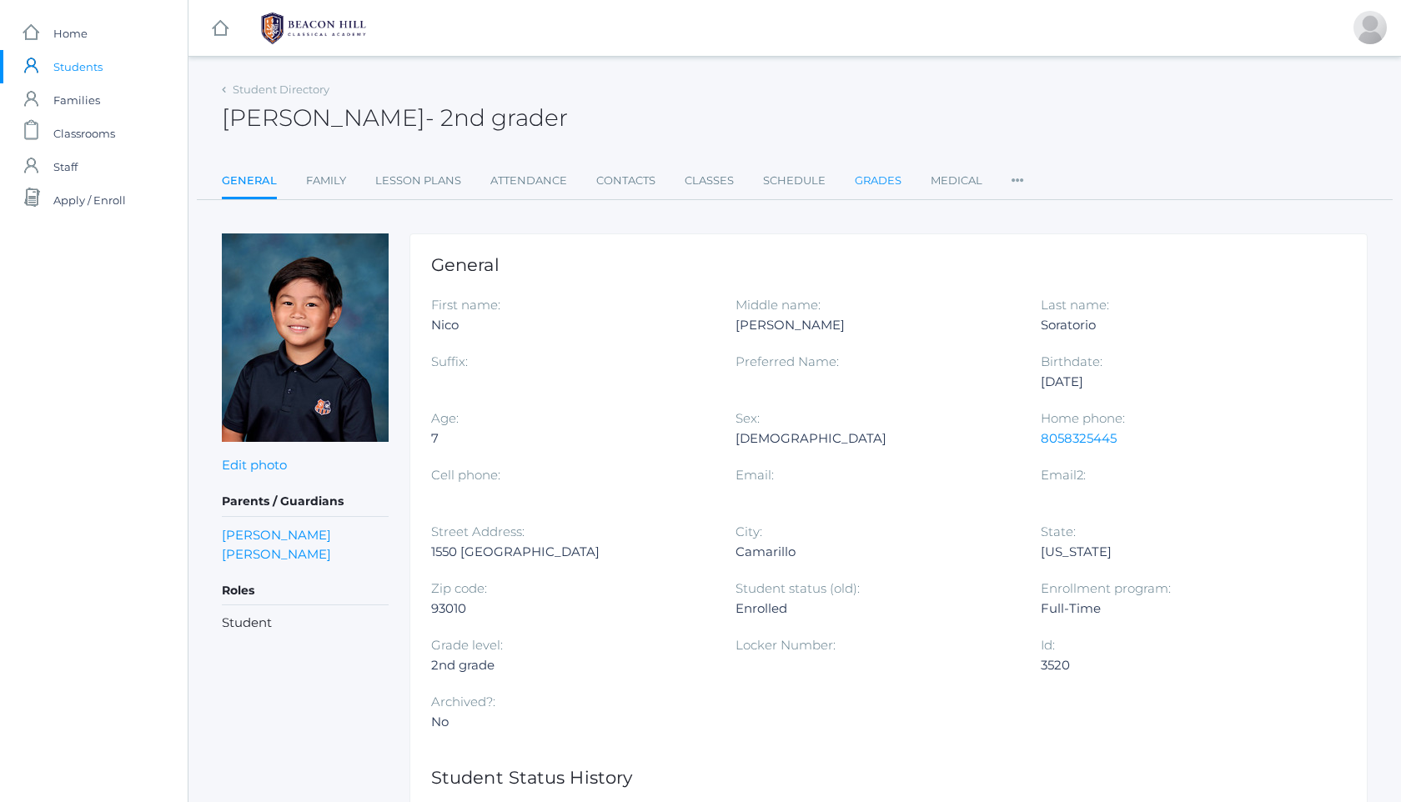
click at [890, 178] on link "Grades" at bounding box center [878, 180] width 47 height 33
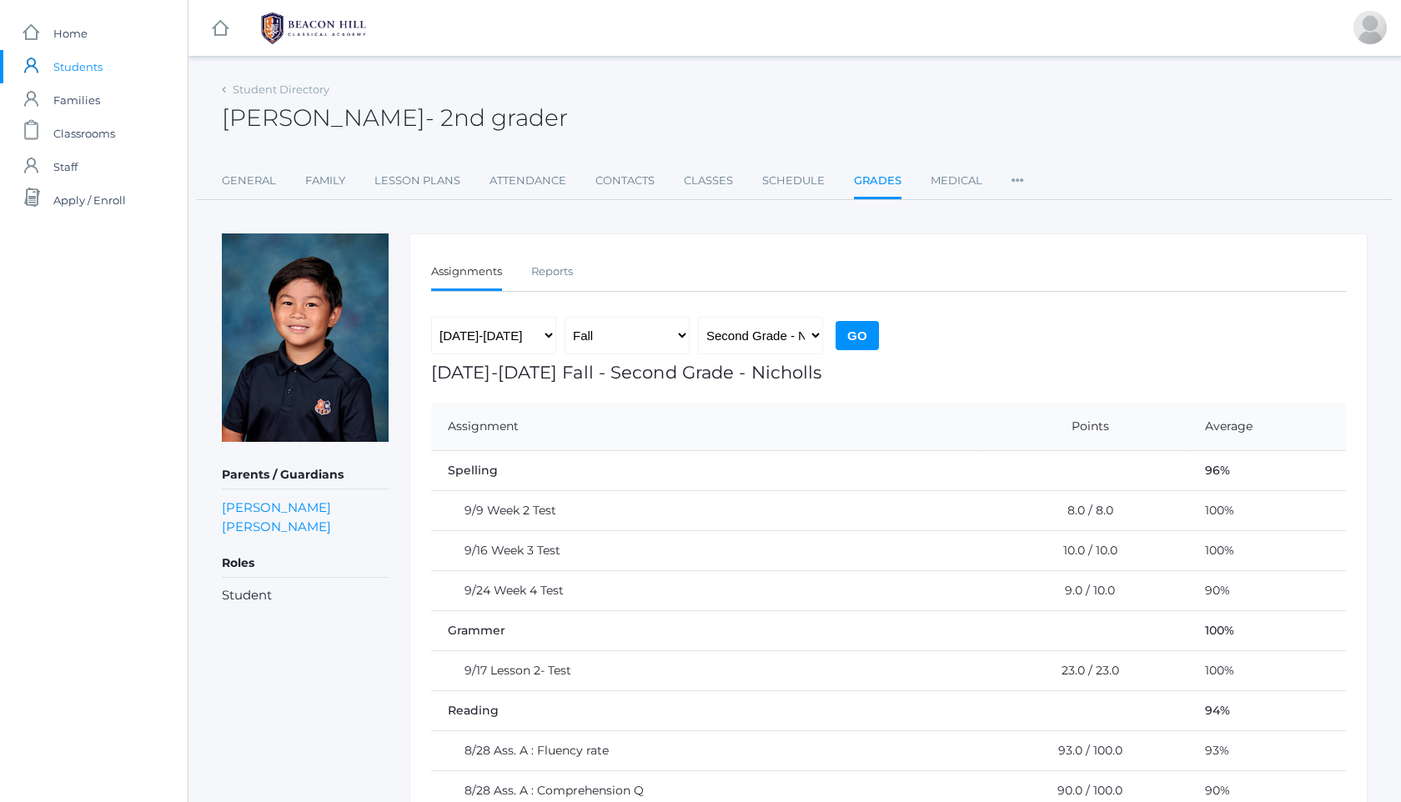
click at [853, 336] on input "Go" at bounding box center [856, 335] width 43 height 29
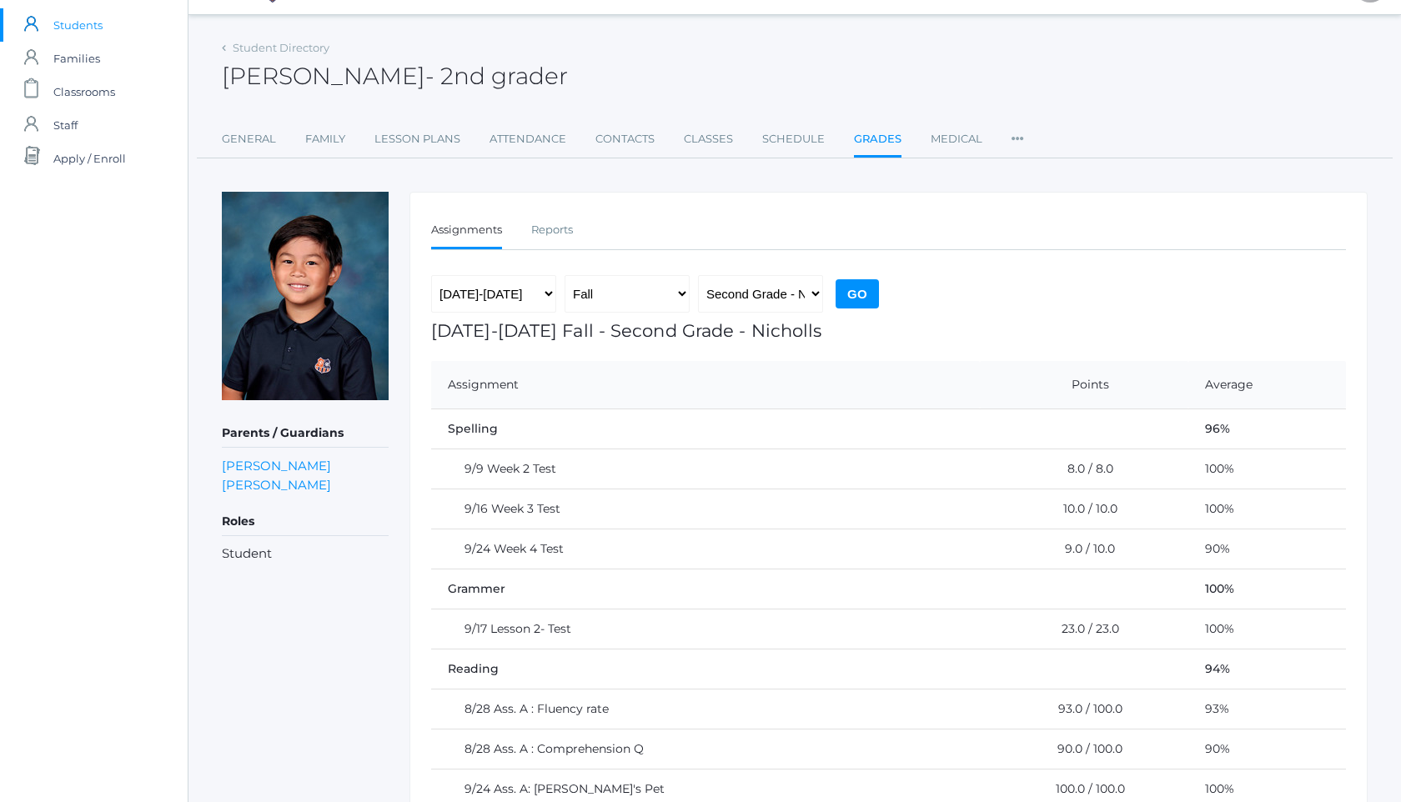
scroll to position [18, 0]
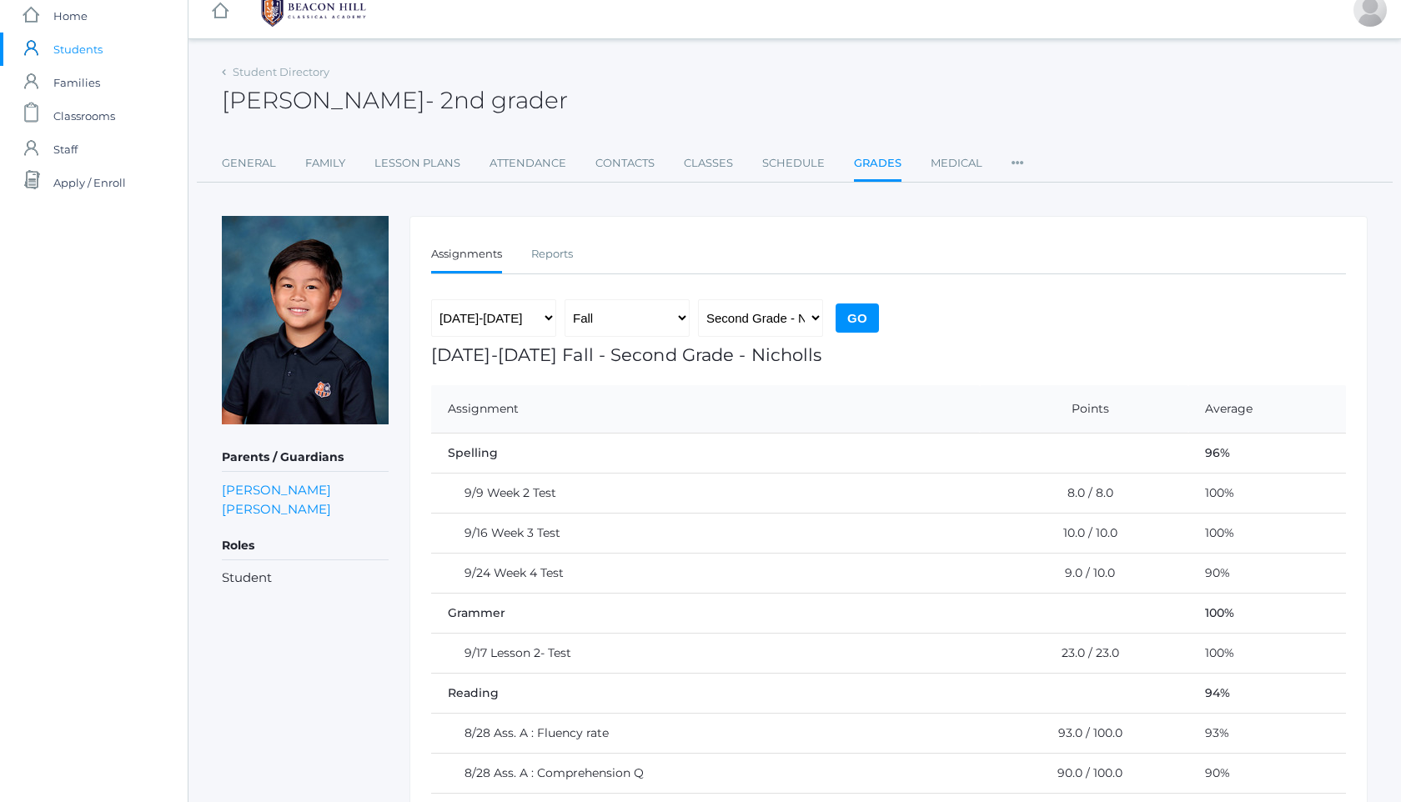
click at [346, 7] on img at bounding box center [313, 11] width 125 height 42
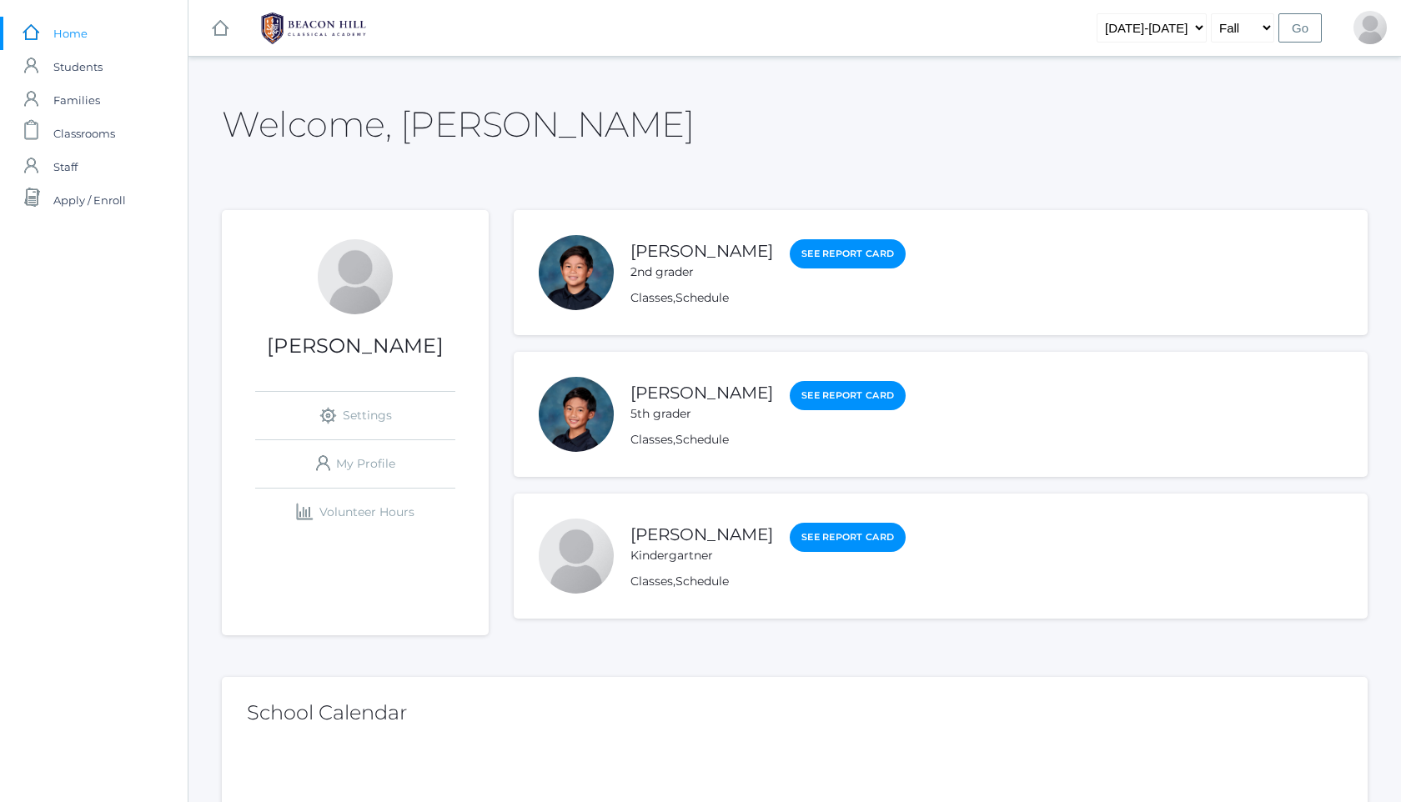
click at [317, 23] on img at bounding box center [313, 29] width 125 height 42
click at [311, 30] on img at bounding box center [313, 29] width 125 height 42
click at [670, 393] on link "[PERSON_NAME]" at bounding box center [701, 393] width 143 height 21
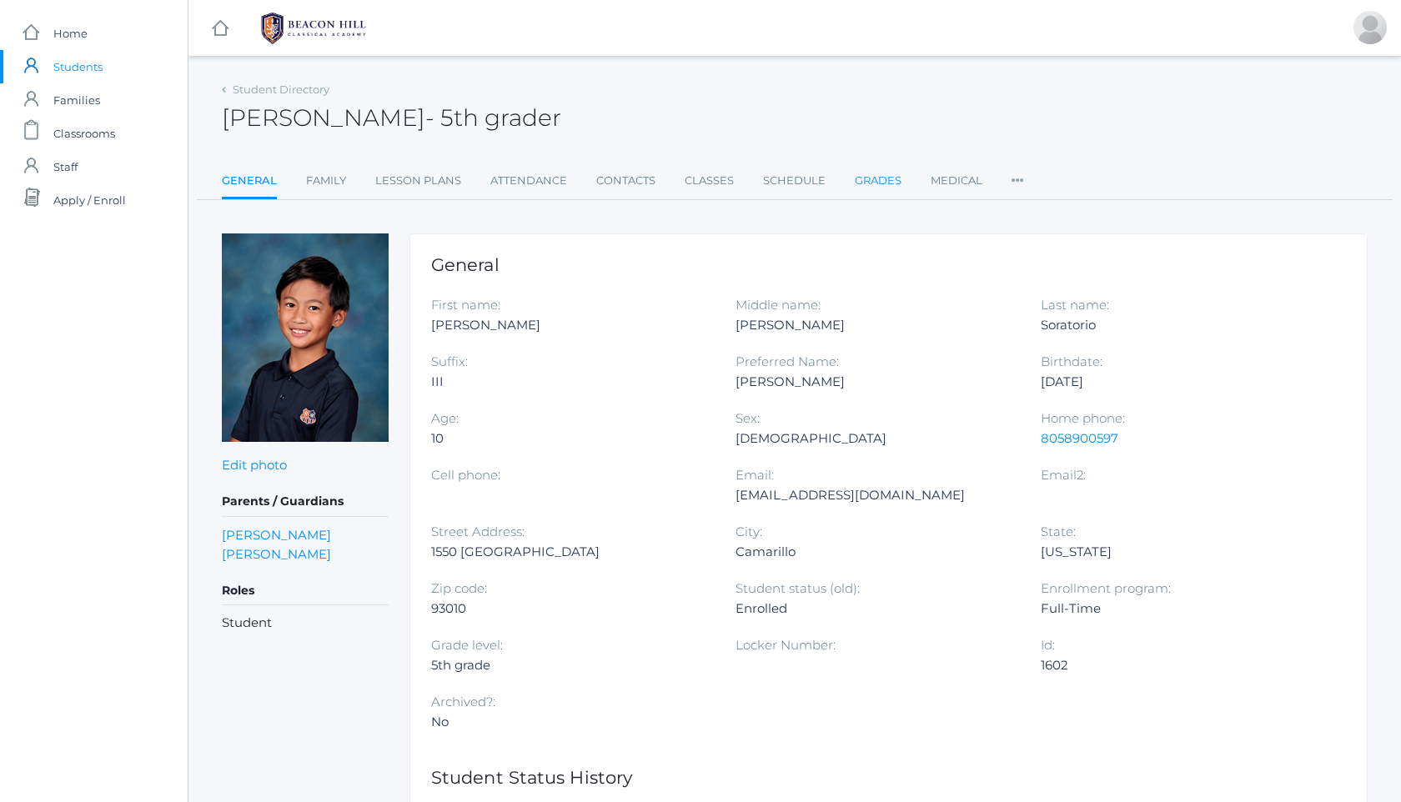
click at [868, 182] on link "Grades" at bounding box center [878, 180] width 47 height 33
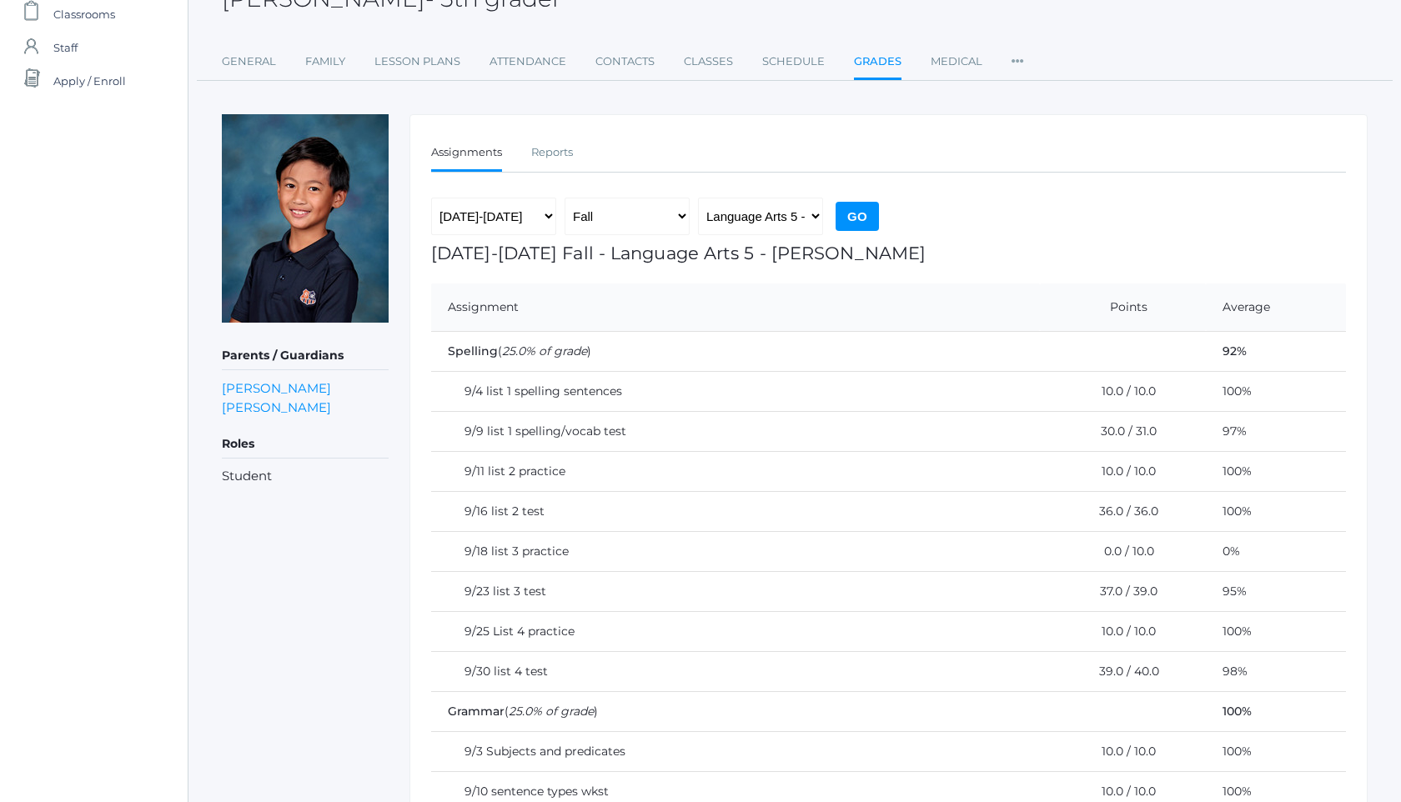
scroll to position [118, 0]
click at [546, 561] on td "9/18 list 3 practice" at bounding box center [735, 553] width 609 height 40
click at [435, 53] on link "Lesson Plans" at bounding box center [417, 63] width 86 height 33
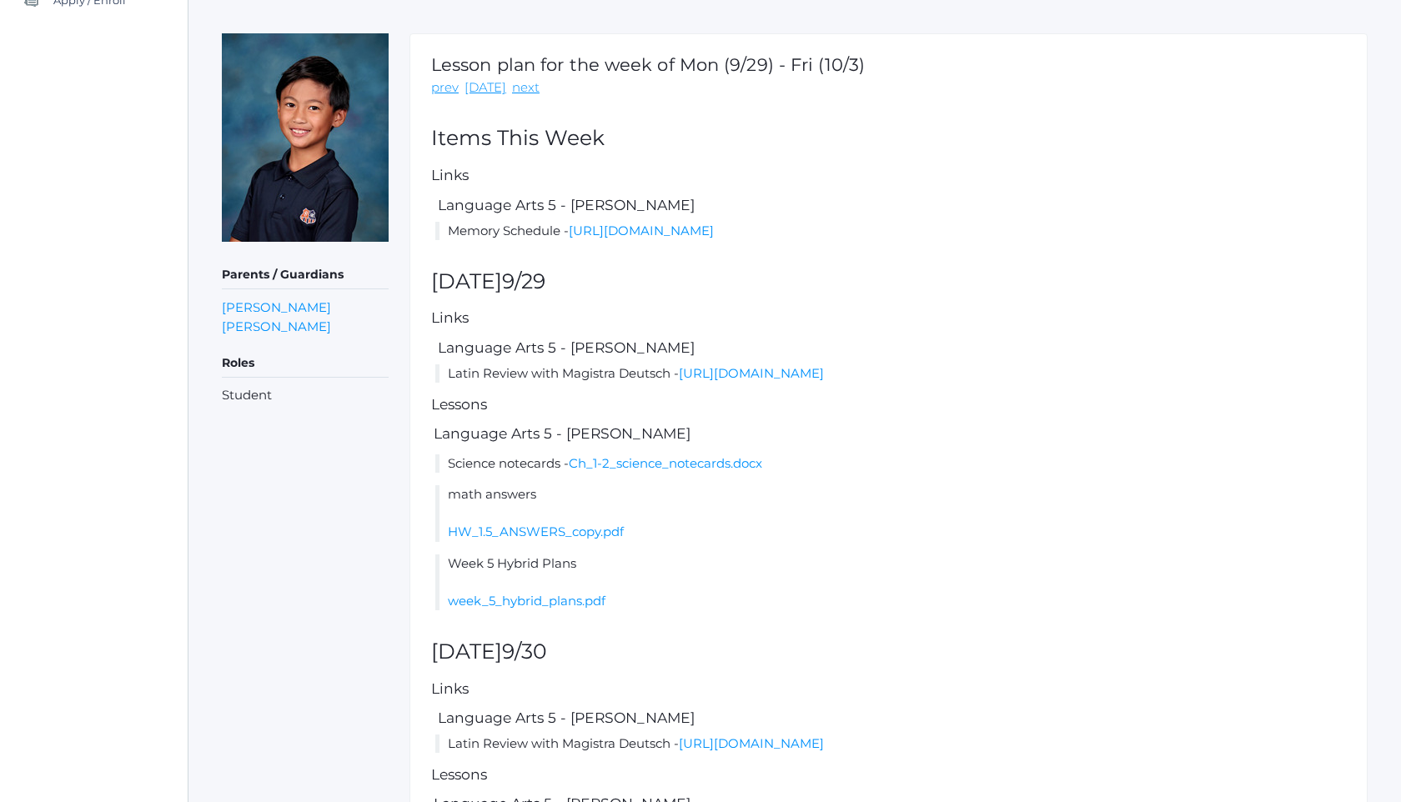
scroll to position [167, 0]
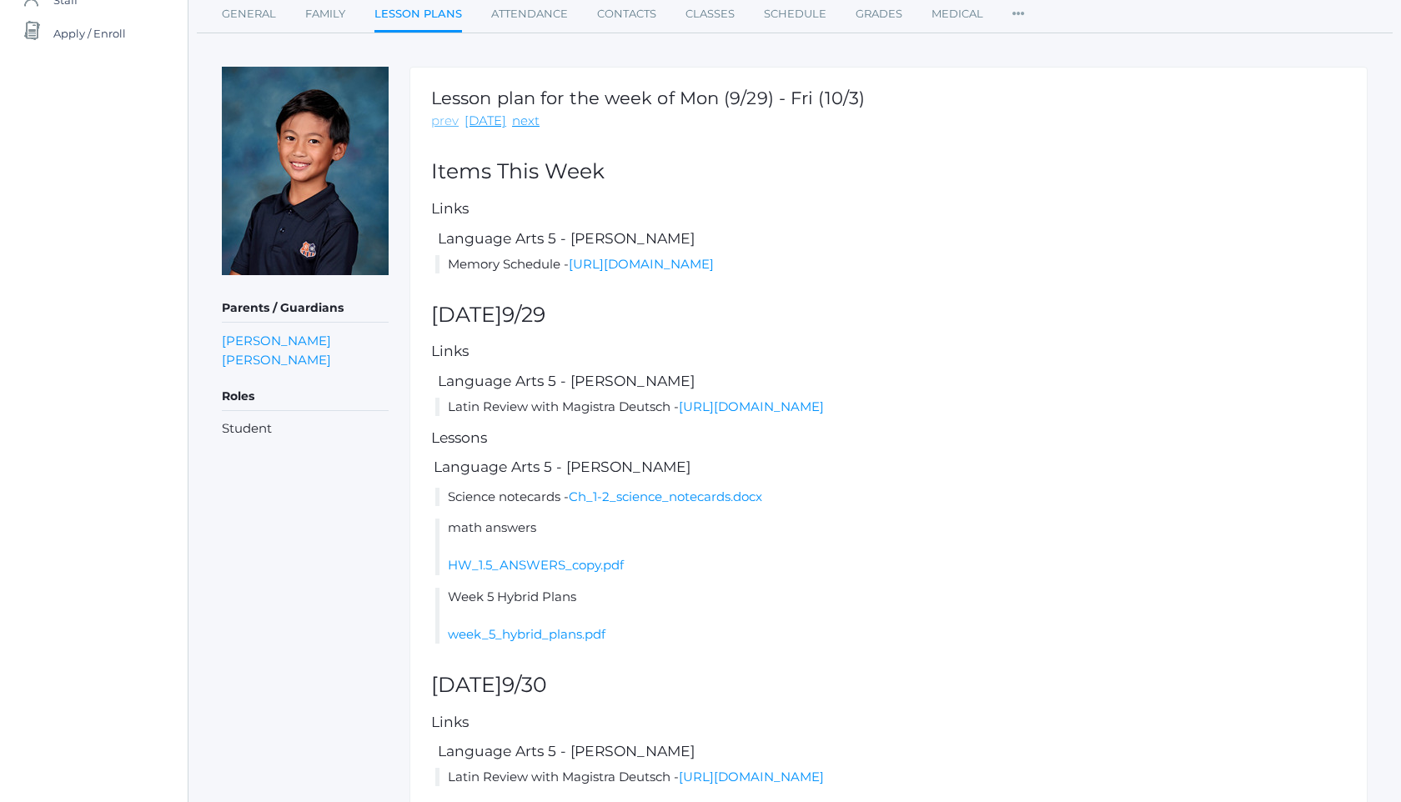
click at [444, 121] on link "prev" at bounding box center [445, 121] width 28 height 19
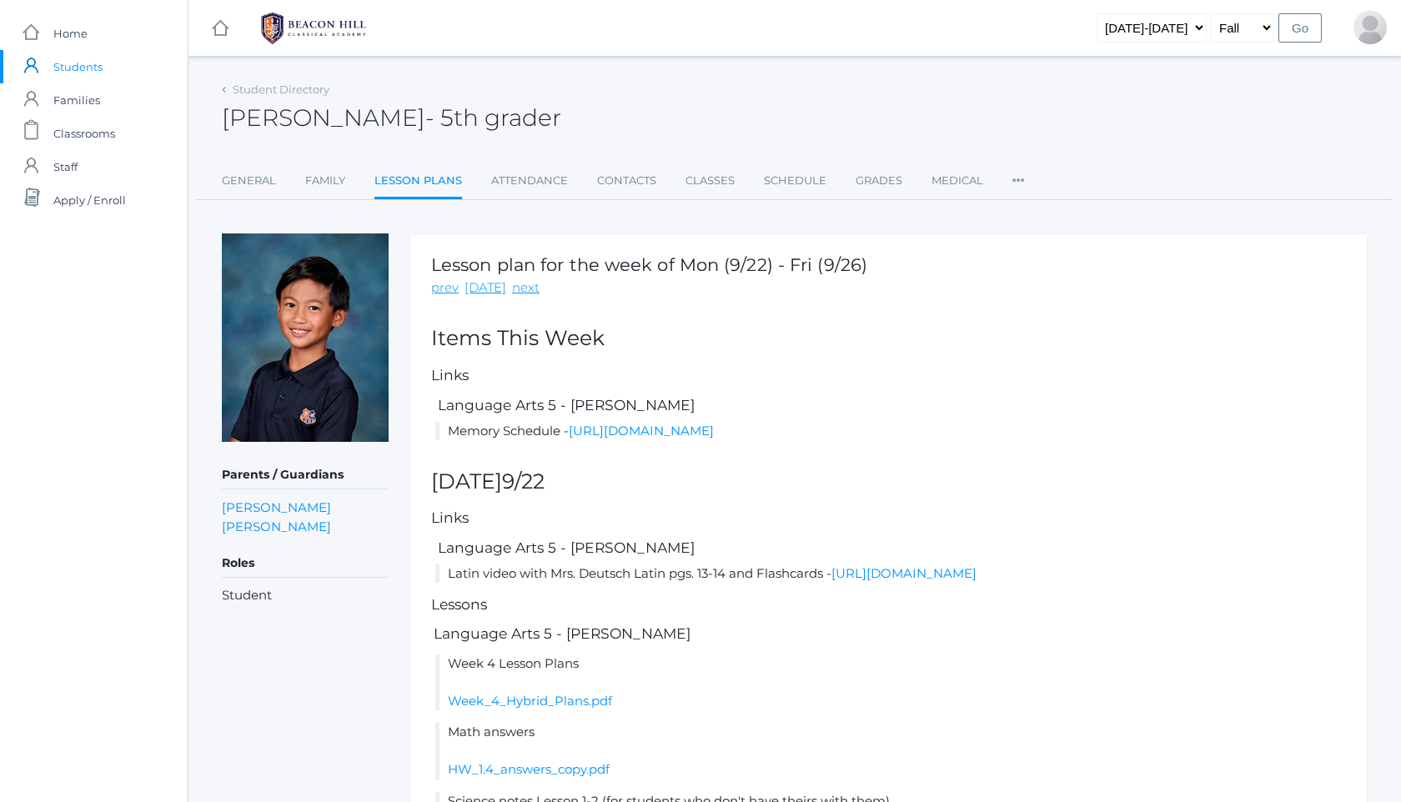
click at [447, 285] on link "prev" at bounding box center [445, 287] width 28 height 19
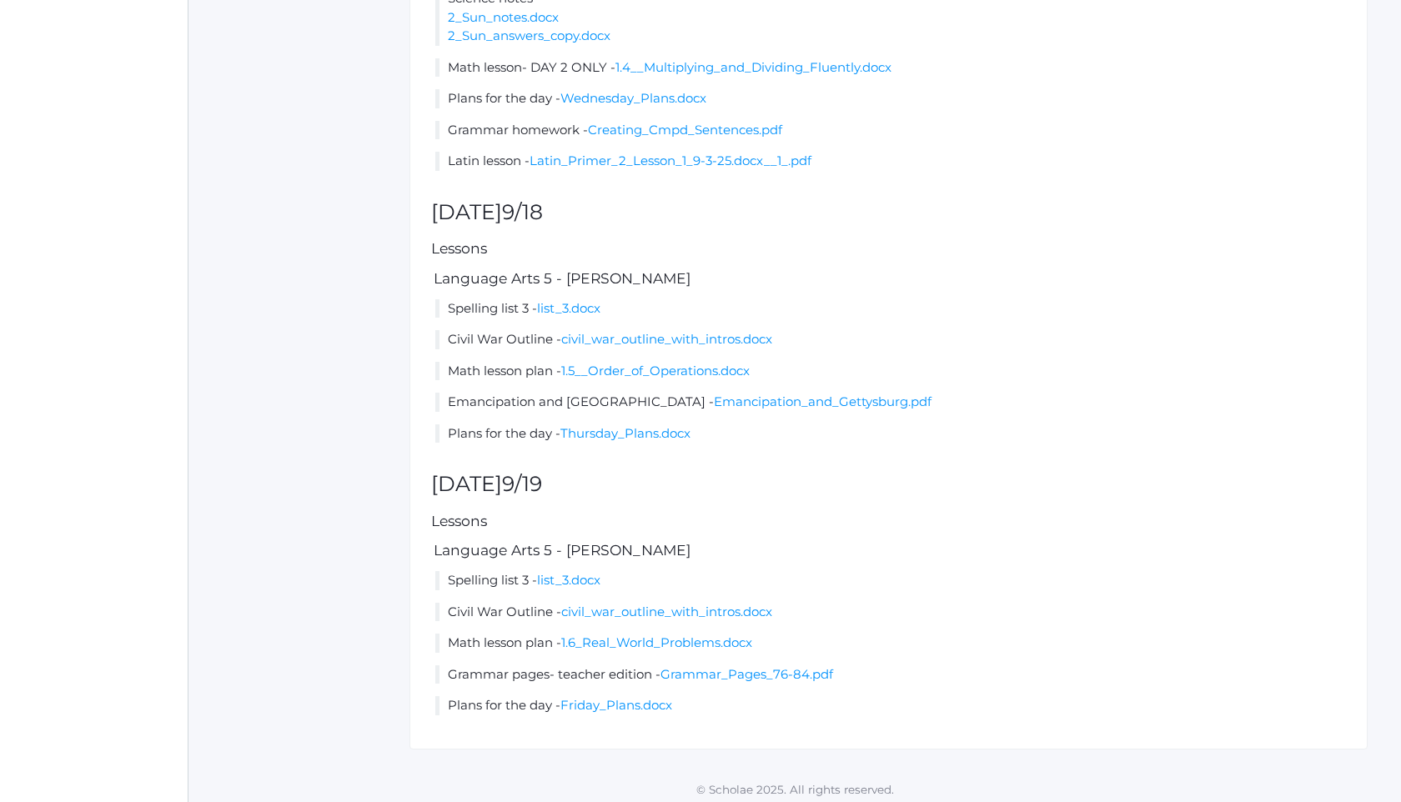
scroll to position [1346, 0]
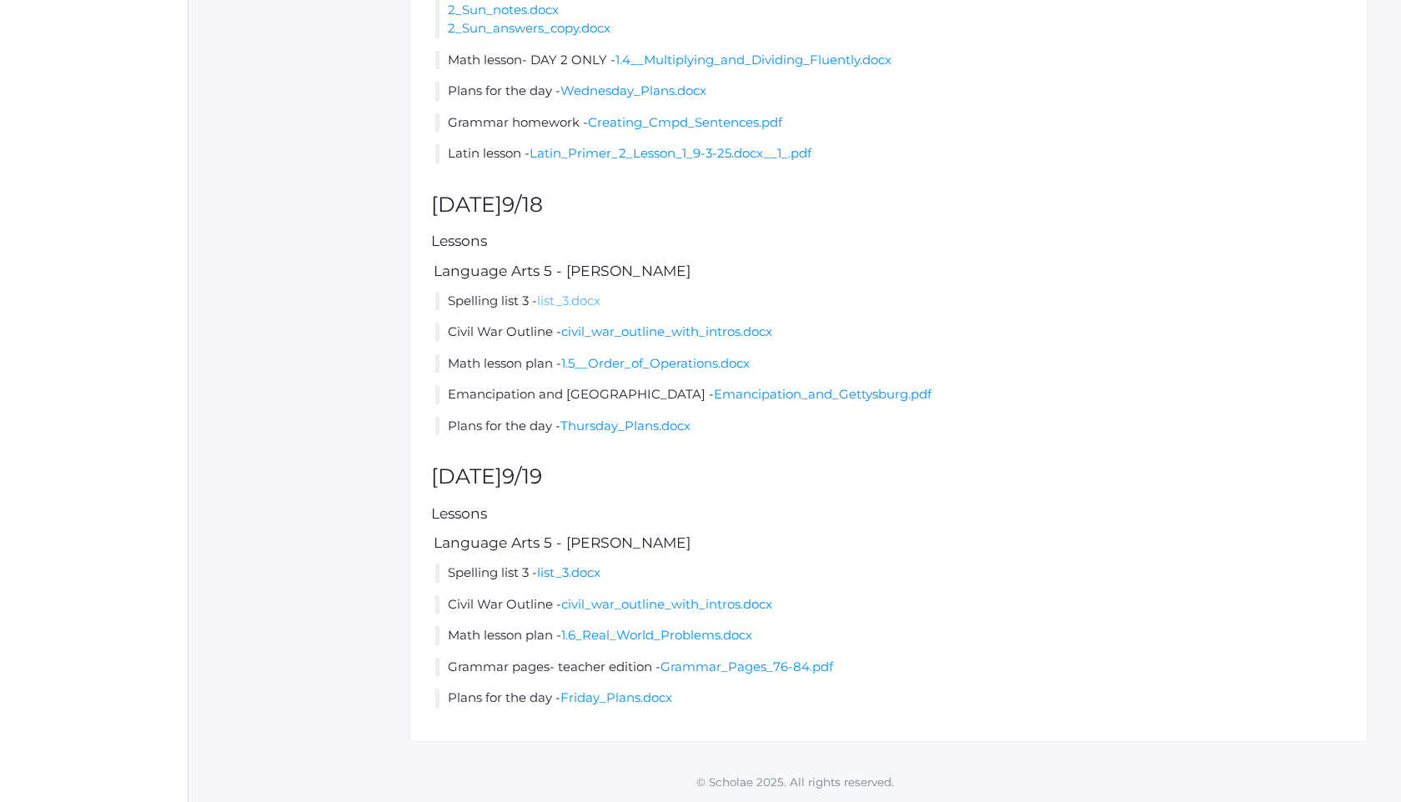
click at [568, 296] on link "list_3.docx" at bounding box center [568, 301] width 63 height 16
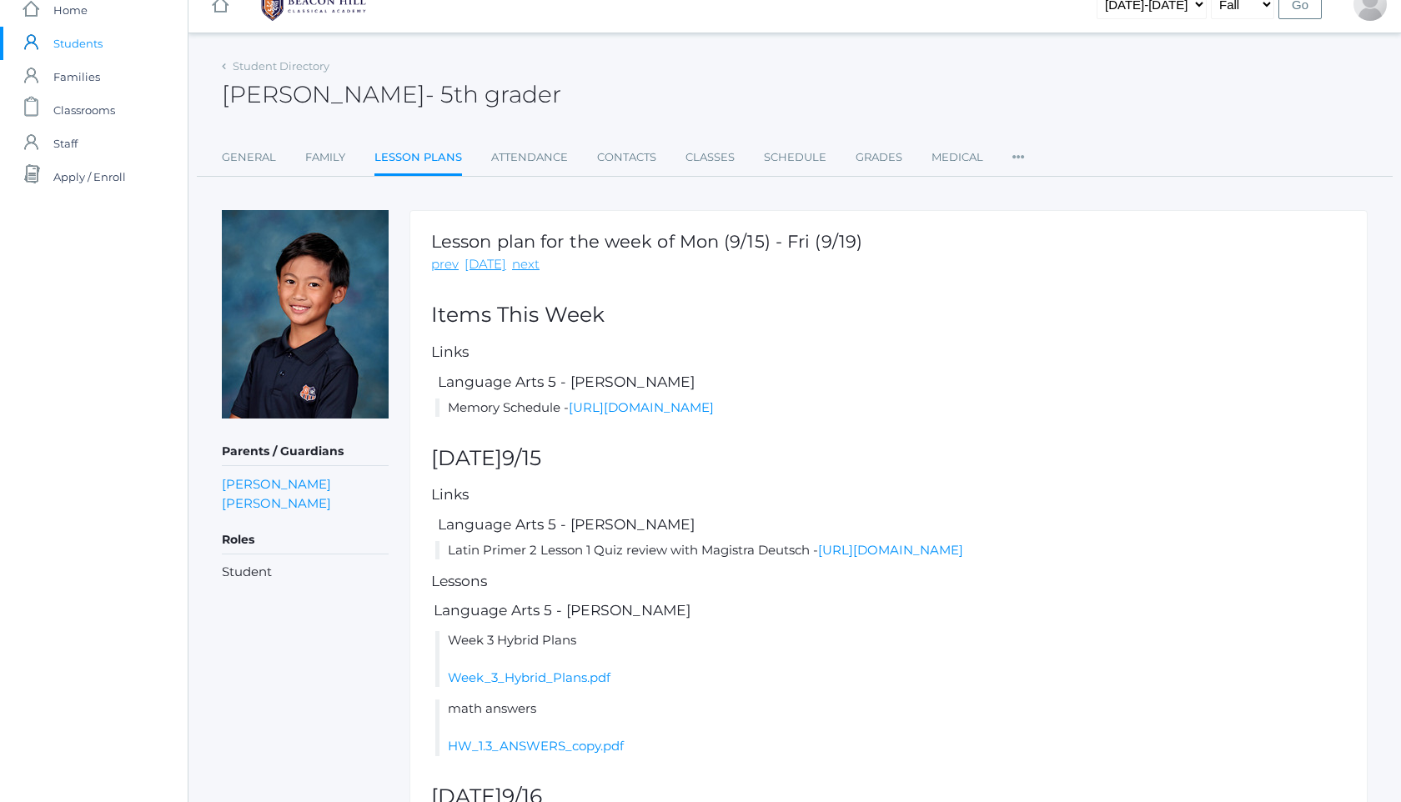
scroll to position [0, 0]
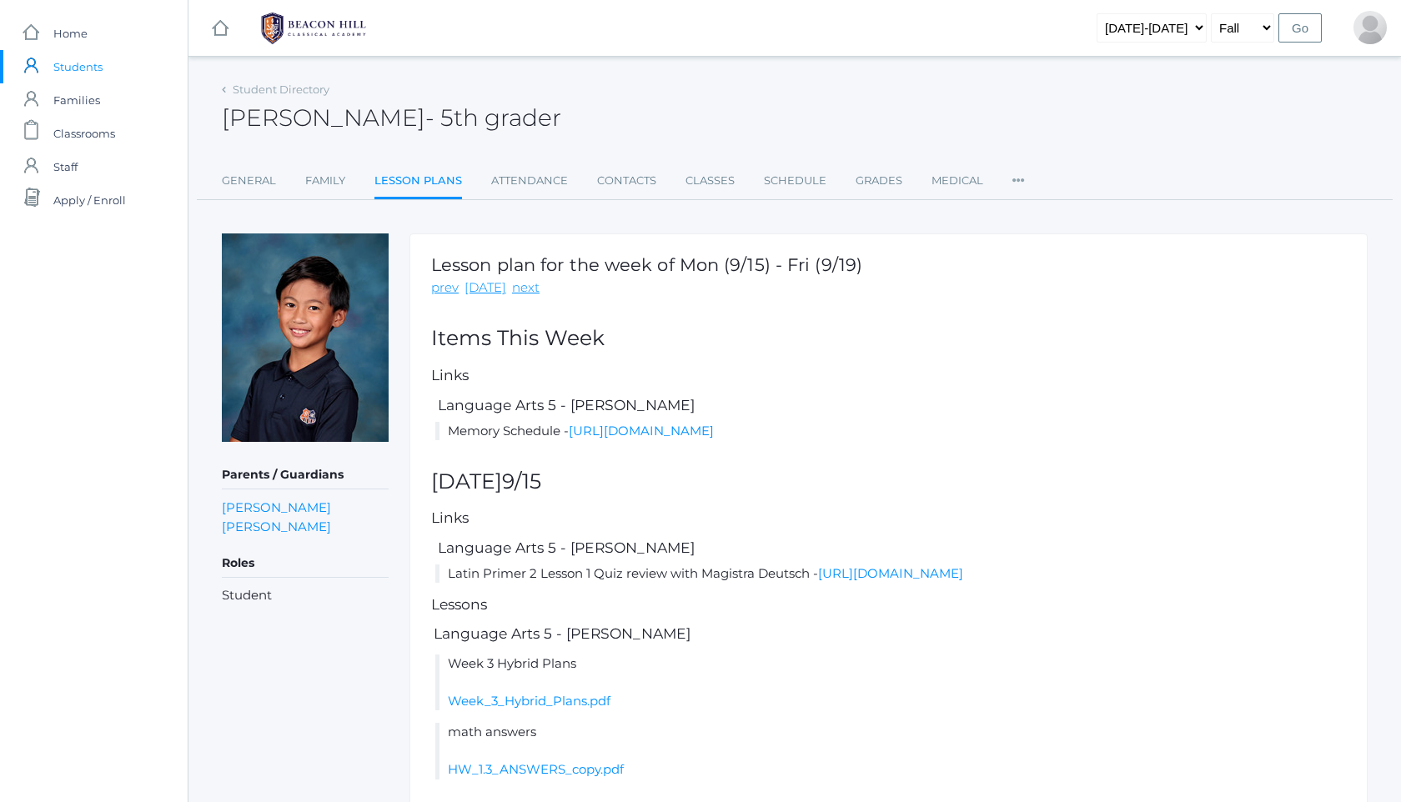
click at [324, 40] on img at bounding box center [313, 29] width 125 height 42
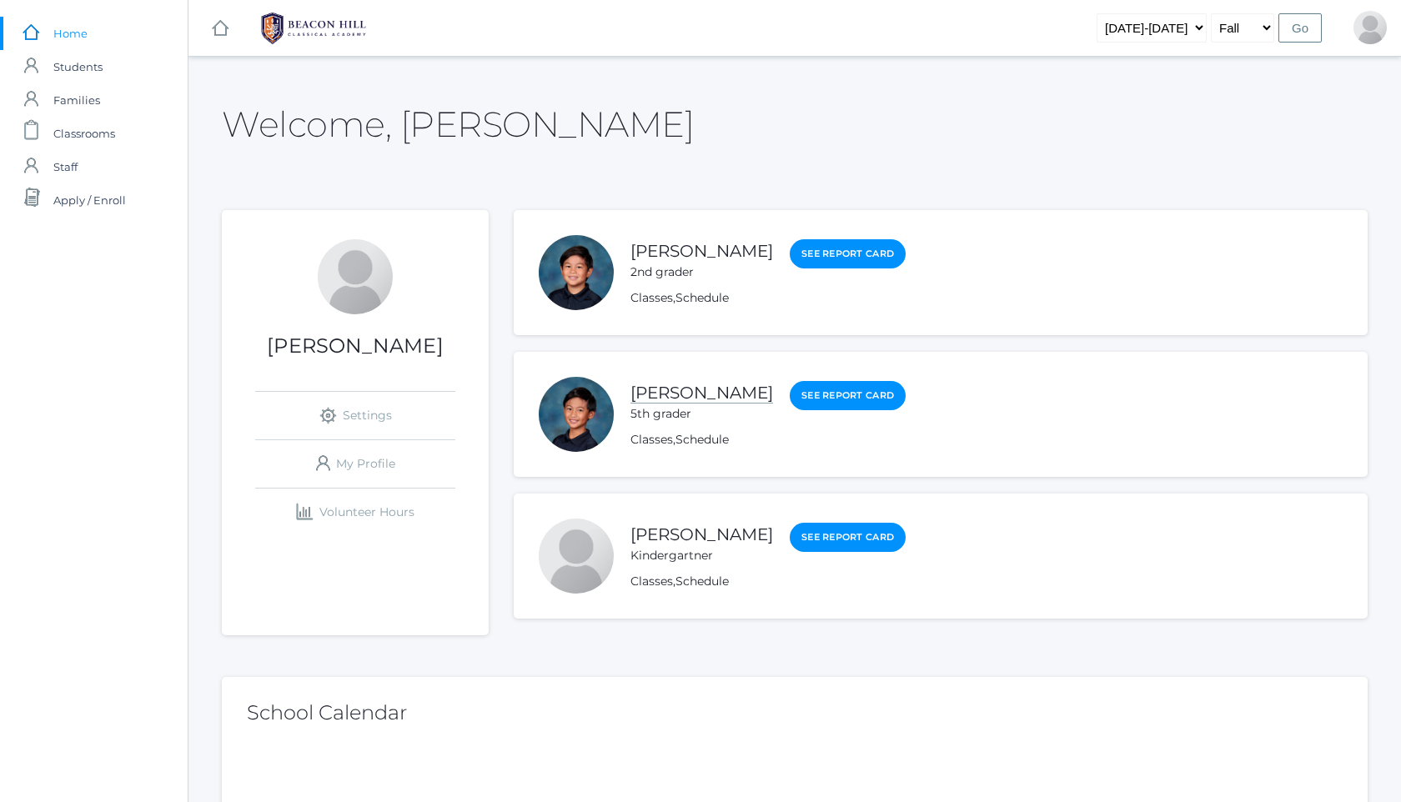
click at [700, 389] on link "[PERSON_NAME]" at bounding box center [701, 393] width 143 height 21
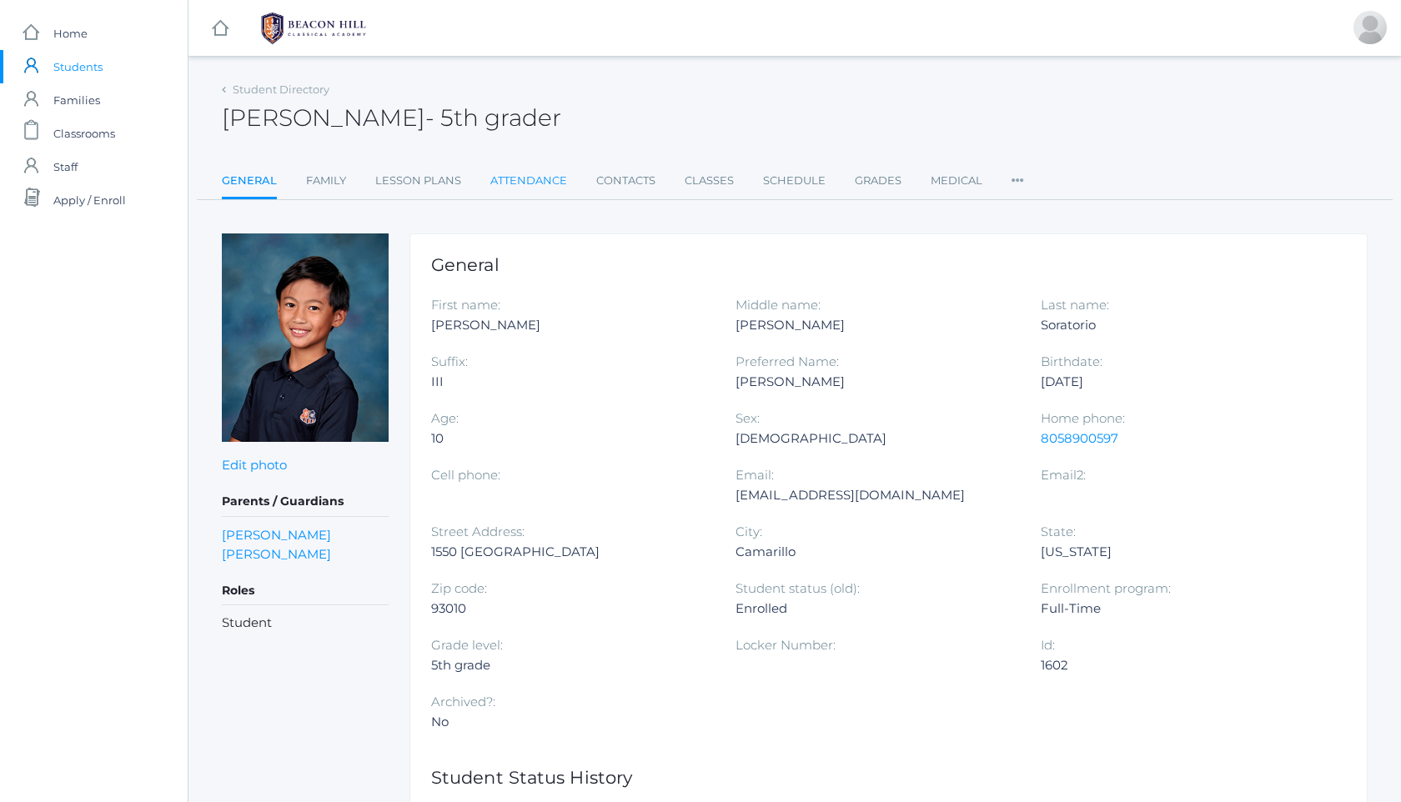
click at [532, 178] on link "Attendance" at bounding box center [528, 180] width 77 height 33
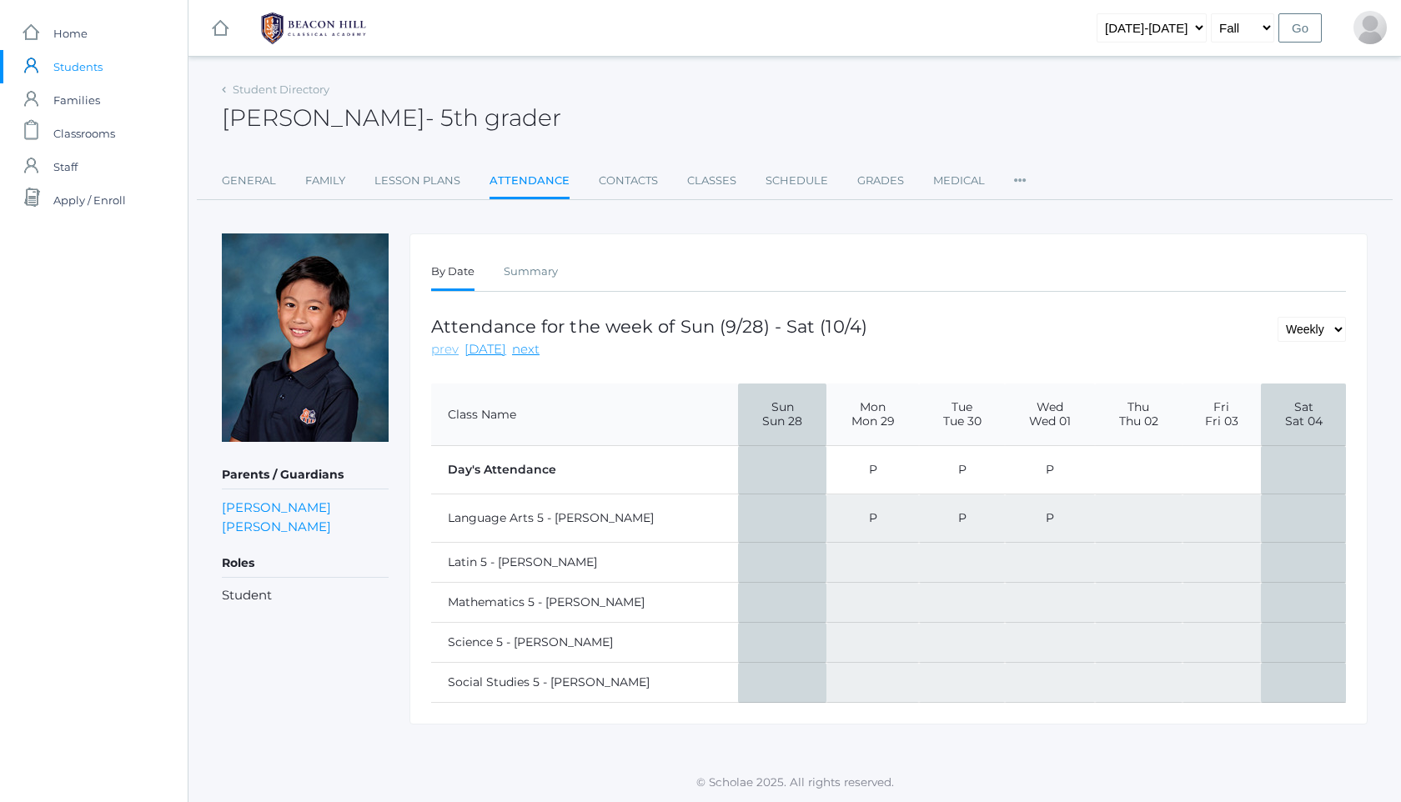
click at [447, 347] on link "prev" at bounding box center [445, 349] width 28 height 19
click at [1216, 526] on td "AE" at bounding box center [1223, 518] width 80 height 48
click at [828, 510] on td "TE" at bounding box center [871, 518] width 93 height 48
click at [303, 23] on img at bounding box center [313, 29] width 125 height 42
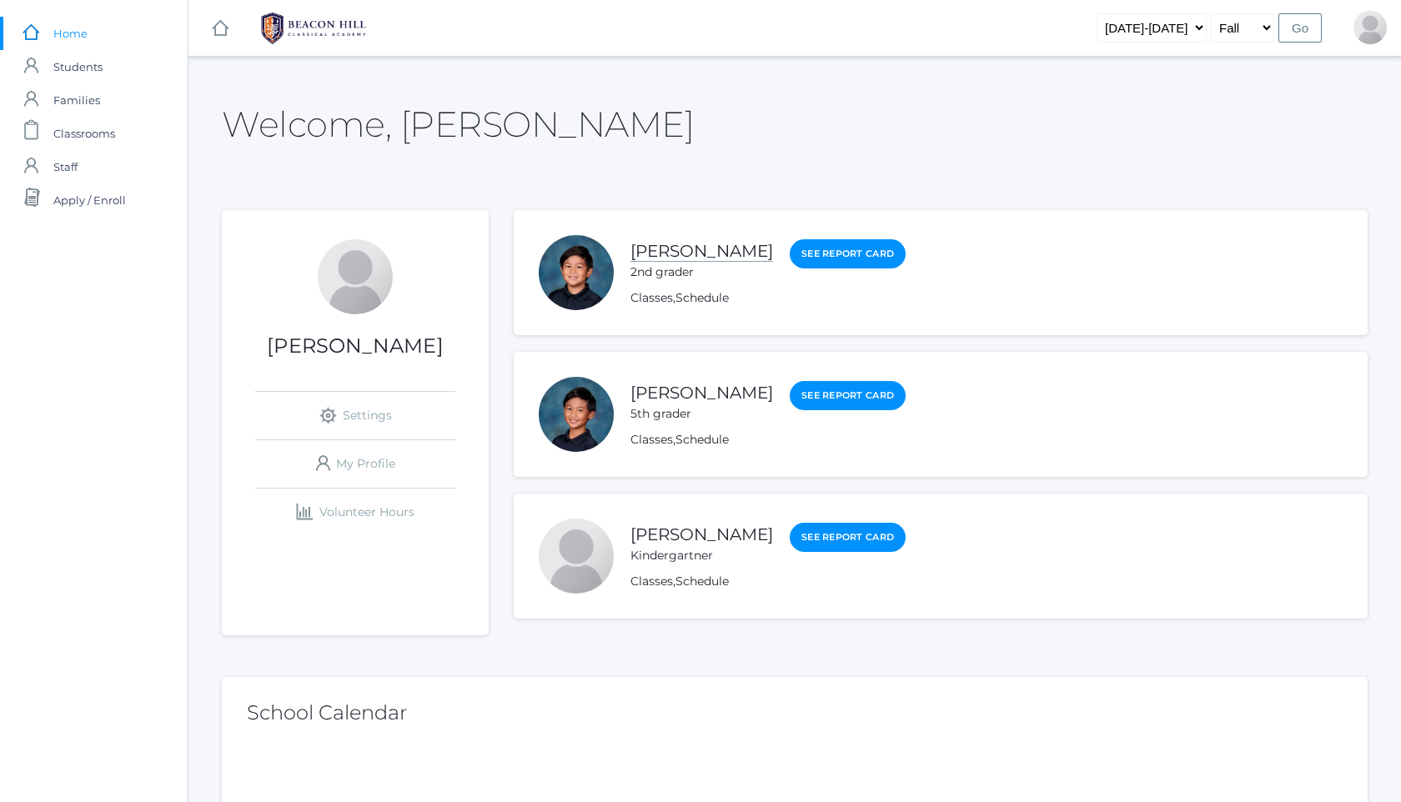
click at [690, 243] on link "[PERSON_NAME]" at bounding box center [701, 251] width 143 height 21
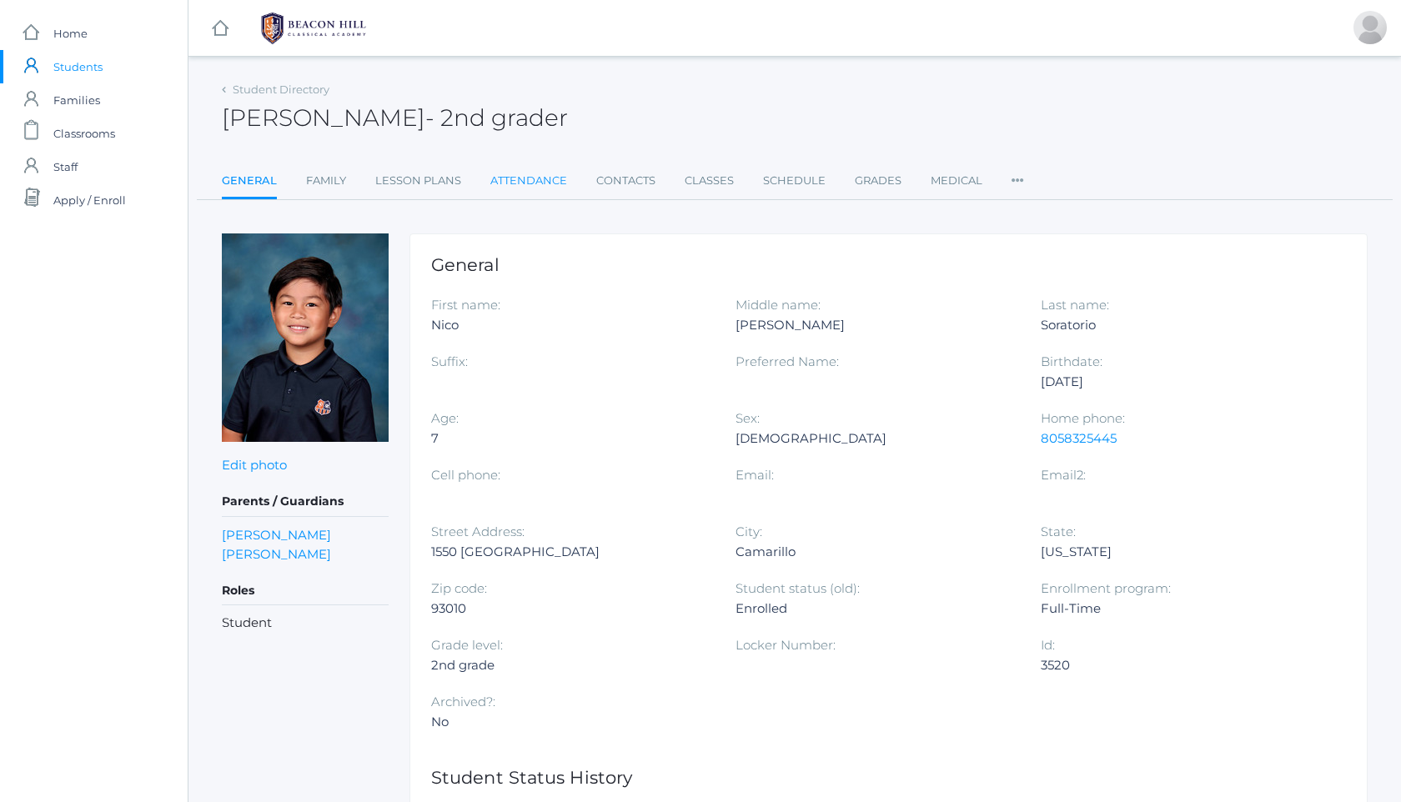
click at [547, 188] on link "Attendance" at bounding box center [528, 180] width 77 height 33
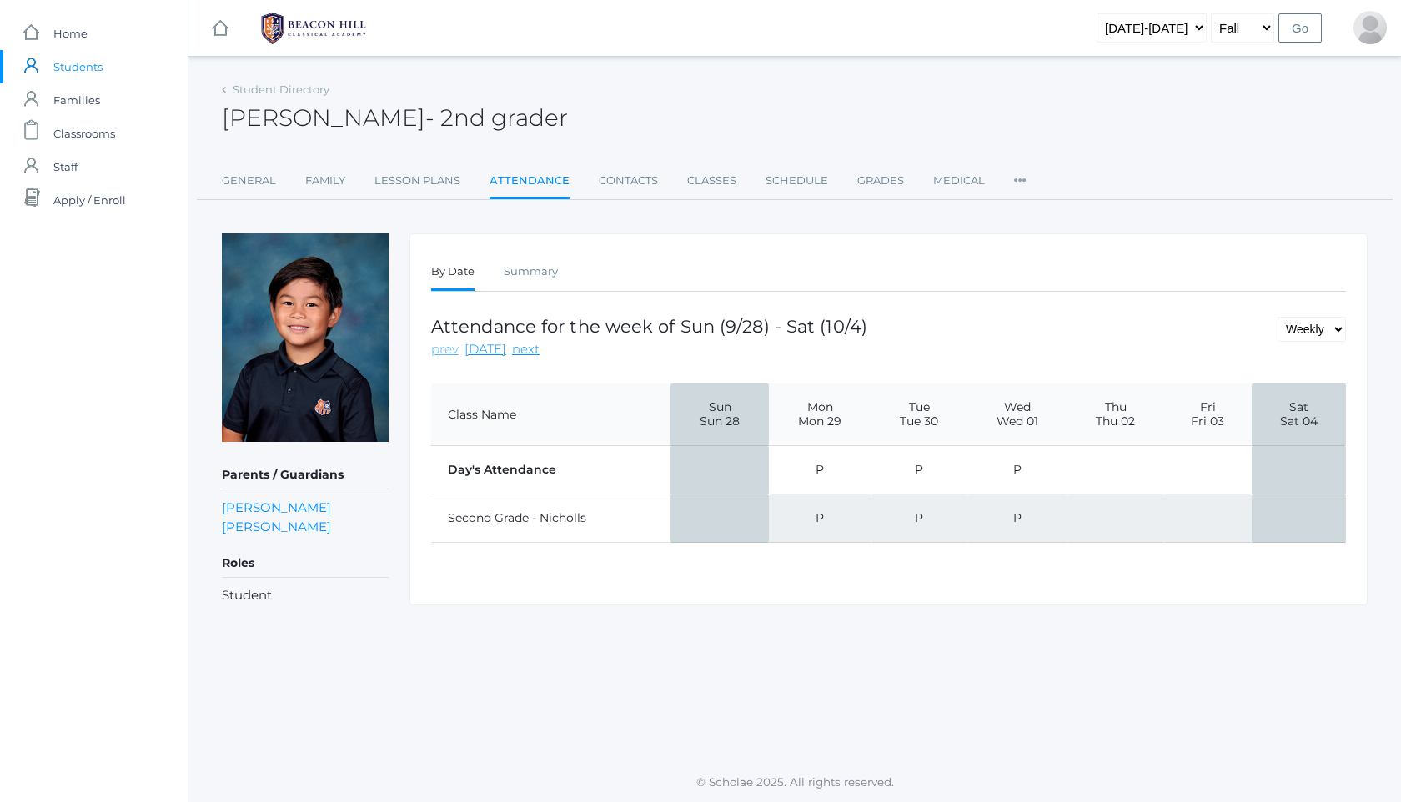
click at [449, 349] on link "prev" at bounding box center [445, 349] width 28 height 19
click at [519, 350] on link "next" at bounding box center [526, 349] width 28 height 19
